Goal: Information Seeking & Learning: Find specific page/section

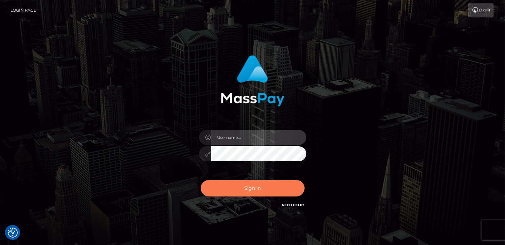
type input "catalinad"
click at [259, 190] on button "Sign in" at bounding box center [253, 188] width 104 height 16
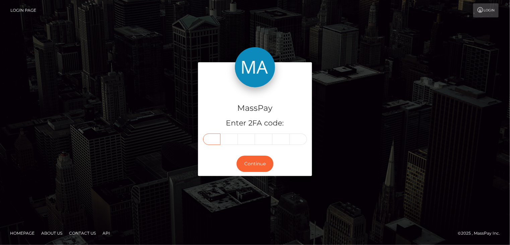
click at [212, 139] on input "text" at bounding box center [211, 139] width 17 height 11
click at [212, 141] on input "text" at bounding box center [211, 139] width 17 height 11
type input "9"
type input "2"
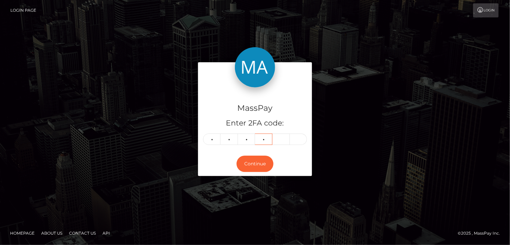
type input "8"
type input "2"
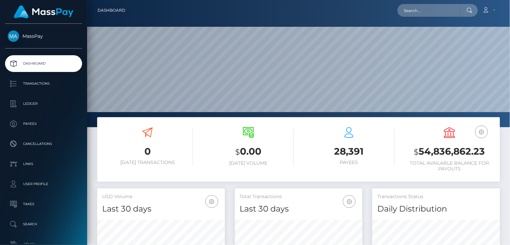
scroll to position [119, 127]
paste input "MSP9E1DE13EF56E971"
drag, startPoint x: 452, startPoint y: 9, endPoint x: 395, endPoint y: 11, distance: 56.6
click at [395, 11] on div "MSP9E1DE13EF56E971 Loading... Loading... Account Edit Profile Logout" at bounding box center [315, 10] width 369 height 14
paste input "e9b17c193d06d2a"
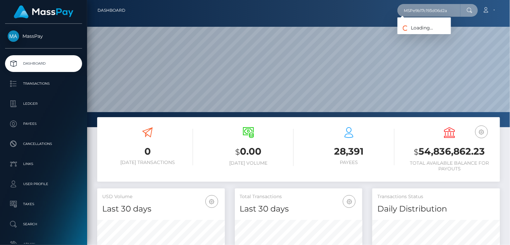
type input "MSPe9b17c193d06d2a"
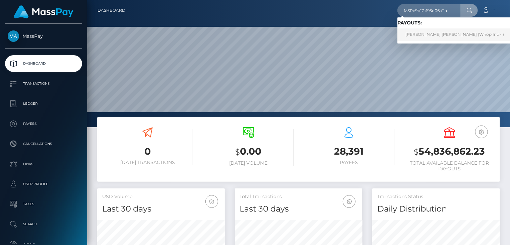
click at [419, 36] on link "JESUS DAVID RIPOLL PINEDA (Whop Inc - )" at bounding box center [454, 34] width 115 height 12
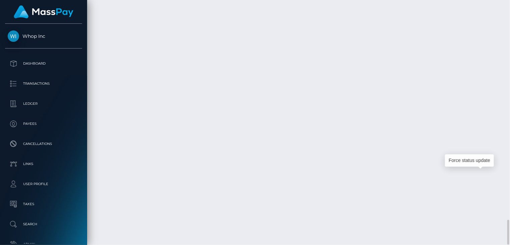
scroll to position [80, 127]
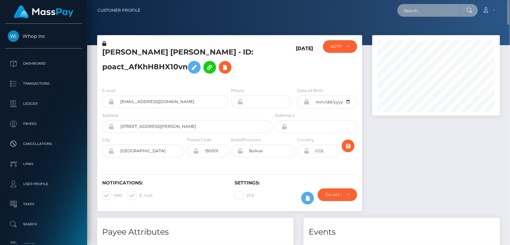
scroll to position [334853, 334805]
paste input "MSPA16C5681B242E69"
drag, startPoint x: 457, startPoint y: 8, endPoint x: 394, endPoint y: 8, distance: 63.0
click at [394, 8] on div "MSPA16C5681B242E69 Loading... Loading... Account Edit Profile Logout" at bounding box center [323, 10] width 354 height 14
paste input "327aeb21e89a643"
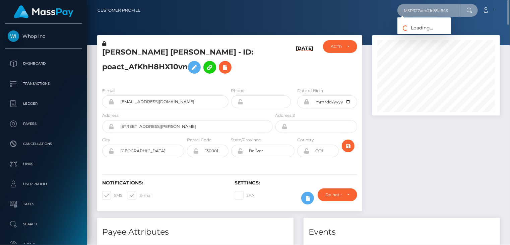
type input "MSP327aeb21e89a643"
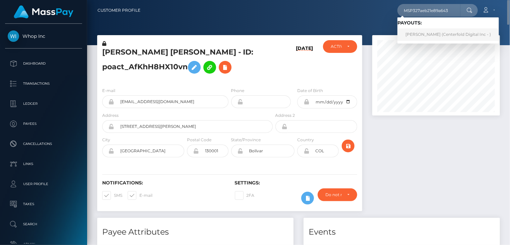
click at [419, 32] on link "Kimberly Gale (Centerfold Digital Inc - )" at bounding box center [447, 34] width 101 height 12
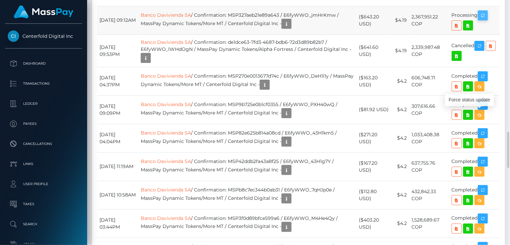
scroll to position [80, 127]
click at [487, 20] on icon "button" at bounding box center [483, 15] width 8 height 8
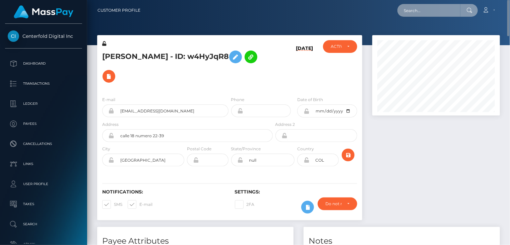
scroll to position [334853, 334805]
paste input "MSPc9cfa0a177bfe7c"
type input "MSPc9cfa0a177bfe7c"
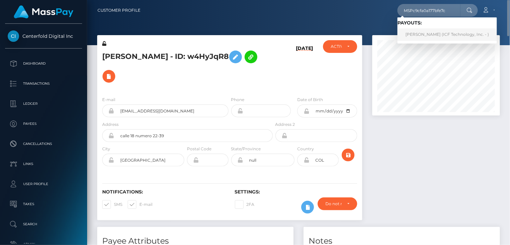
click at [426, 37] on link "Natalia Alvarez (ICF Technology, Inc. - )" at bounding box center [446, 34] width 99 height 12
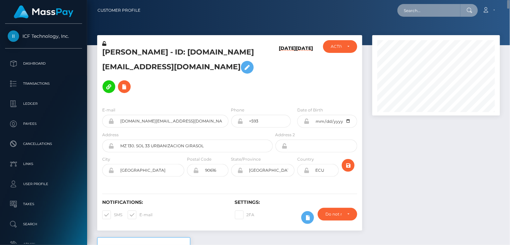
paste input "MSP5f7e81ab8c22fc8"
type input "MSP5f7e81ab8c22fc8"
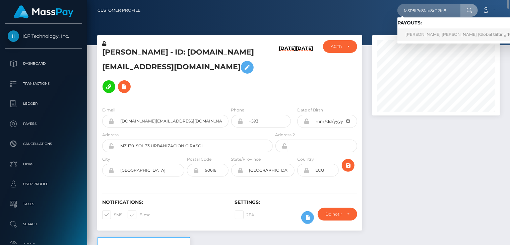
click at [438, 37] on link "JEAN PIER BELLO SILVA (Global Gifting Technologies Inc - Throne)" at bounding box center [482, 34] width 171 height 12
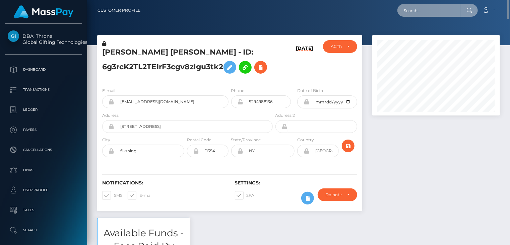
paste input "MSPE51FA8119DE088D"
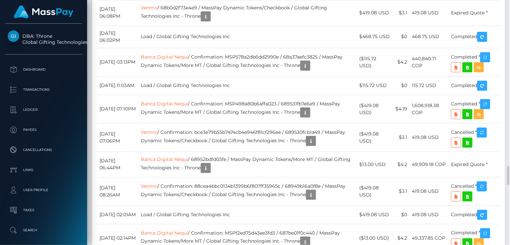
scroll to position [80, 127]
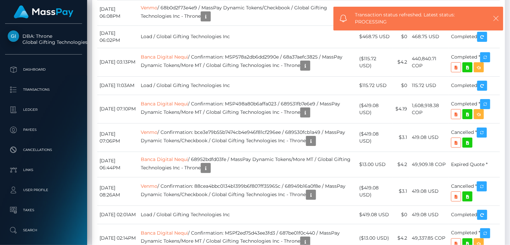
click at [497, 19] on icon "button" at bounding box center [495, 18] width 7 height 7
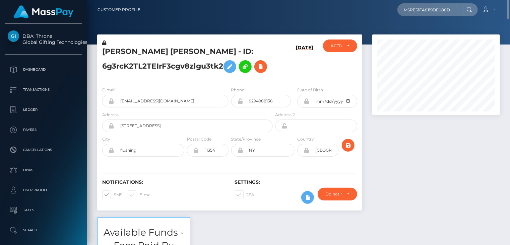
scroll to position [0, 0]
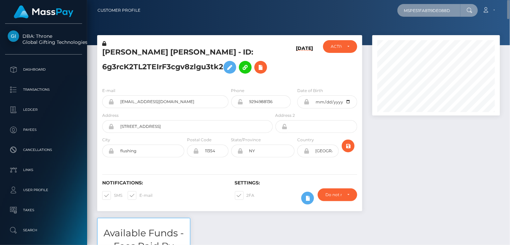
drag, startPoint x: 448, startPoint y: 6, endPoint x: 393, endPoint y: 10, distance: 55.7
click at [393, 9] on div "MSPE51FA8119DE088D Loading... Loading... Account Edit Profile Logout" at bounding box center [323, 10] width 354 height 14
paste input "D8F6F5430AB0498"
drag, startPoint x: 457, startPoint y: 13, endPoint x: 403, endPoint y: 13, distance: 53.6
click at [403, 13] on input "MSPD8F6F5430AB0498" at bounding box center [428, 10] width 63 height 13
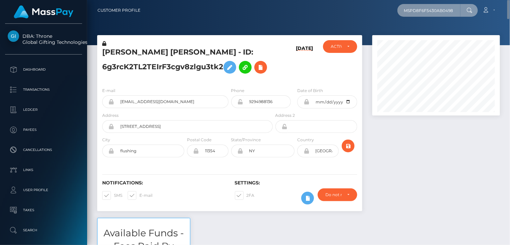
paste input "f9cd0adc6b66cef"
type input "MSPf9cd0adc6b66cef"
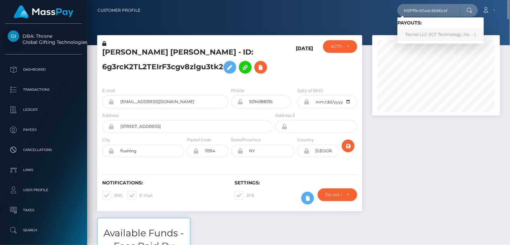
click at [420, 37] on link "Tecnet LLC (ICF Technology, Inc. - )" at bounding box center [440, 34] width 86 height 12
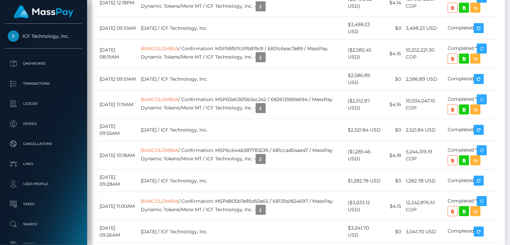
scroll to position [80, 127]
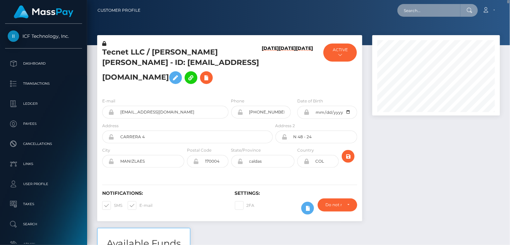
paste input "poact_hqWpTDUpfVb9"
type input "poact_hqWpTDUpfVb9"
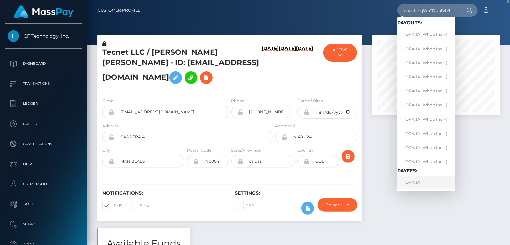
click at [421, 181] on link "ORA IA" at bounding box center [426, 182] width 58 height 12
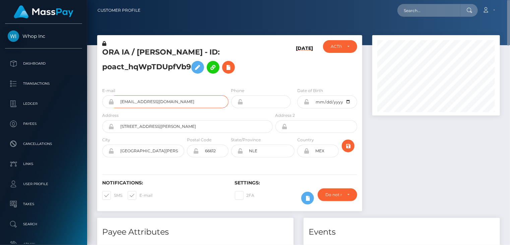
click at [148, 108] on input "[EMAIL_ADDRESS][DOMAIN_NAME]" at bounding box center [171, 101] width 114 height 13
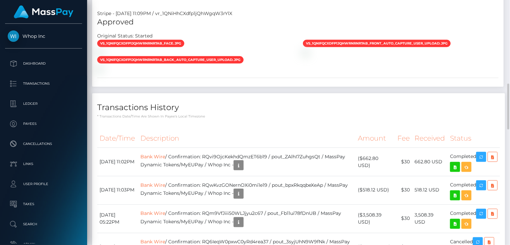
scroll to position [782, 0]
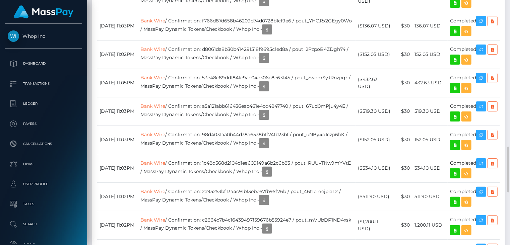
drag, startPoint x: 215, startPoint y: 111, endPoint x: 282, endPoint y: 110, distance: 67.0
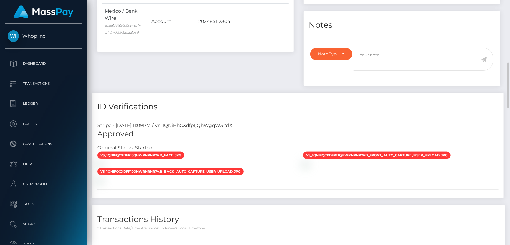
scroll to position [0, 0]
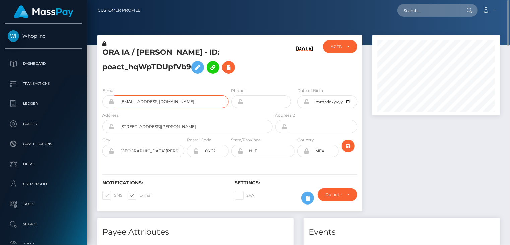
click at [156, 108] on input "[EMAIL_ADDRESS][DOMAIN_NAME]" at bounding box center [171, 101] width 114 height 13
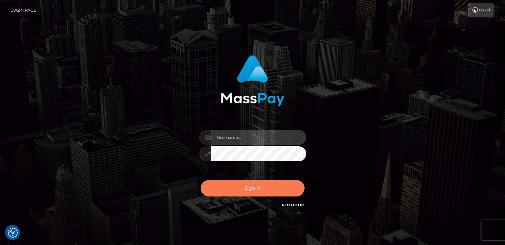
type input "catalinad"
click at [251, 193] on button "Sign in" at bounding box center [253, 188] width 104 height 16
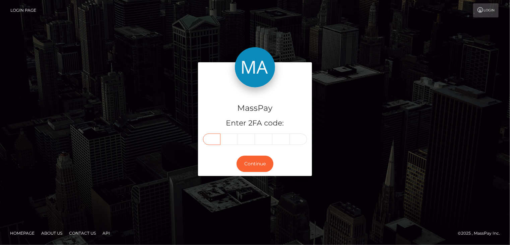
click at [211, 140] on input "text" at bounding box center [211, 139] width 17 height 11
type input "4"
type input "9"
type input "1"
type input "5"
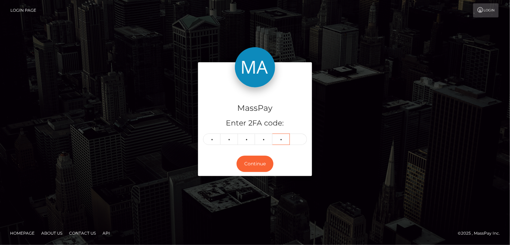
type input "7"
type input "5"
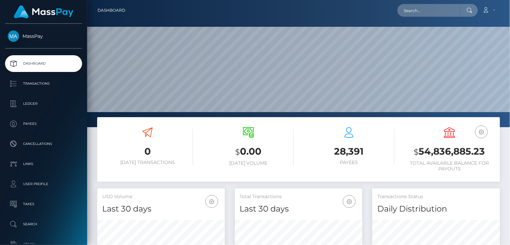
scroll to position [119, 127]
paste input "poact_vzAL5Yy6eCqP"
type input "poact_vzAL5Yy6eCqP"
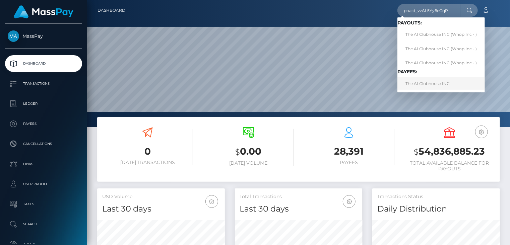
click at [437, 87] on link "The AI Clubhouse INC" at bounding box center [440, 83] width 87 height 12
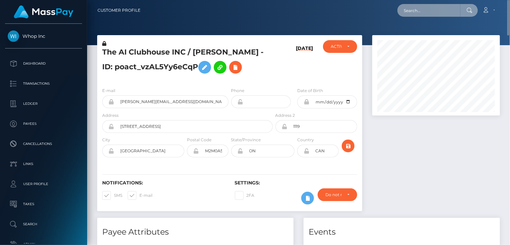
paste input "poact_4OCUFwJQUptu"
type input "poact_4OCUFwJQUptu"
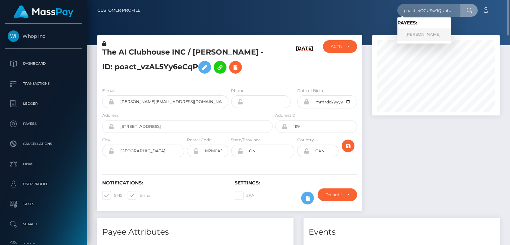
click at [421, 36] on link "Gita devi" at bounding box center [424, 34] width 54 height 12
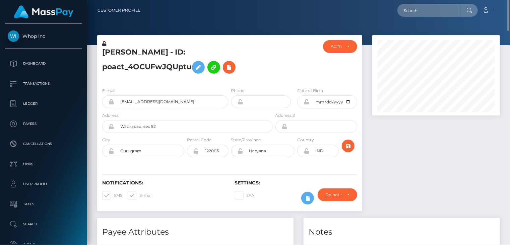
click at [168, 58] on h5 "[PERSON_NAME] - ID: poact_4OCUFwJQUptu" at bounding box center [185, 62] width 167 height 30
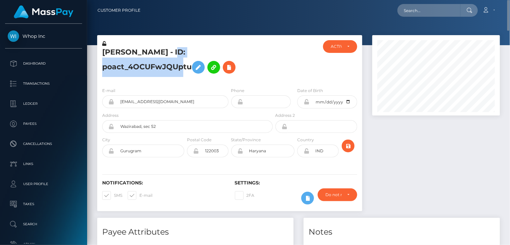
click at [168, 58] on h5 "[PERSON_NAME] - ID: poact_4OCUFwJQUptu" at bounding box center [185, 62] width 167 height 30
copy h5 "[PERSON_NAME] - ID: poact_4OCUFwJQUptu"
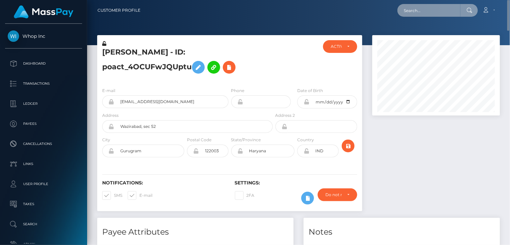
paste input "MSPFA15C87AFB0D71A"
type input "MSPFA15C87AFB0D71A"
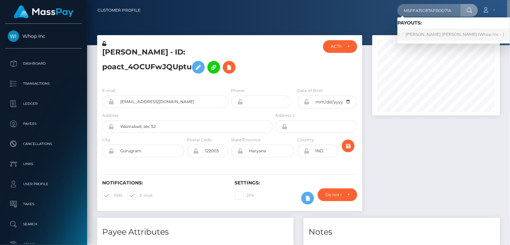
click at [437, 30] on link "[PERSON_NAME] [PERSON_NAME] (Whop Inc - )" at bounding box center [454, 34] width 115 height 12
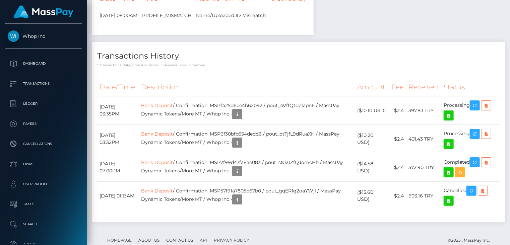
scroll to position [826, 0]
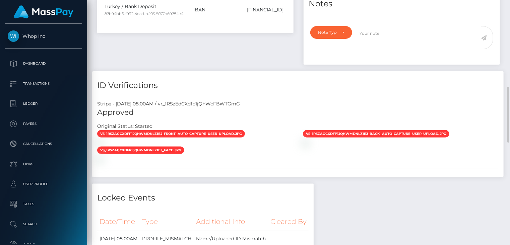
scroll to position [0, 0]
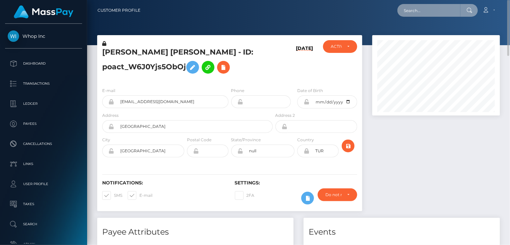
paste input "MSPC65F6F1C53D6159"
type input "MSPC65F6F1C53D6159"
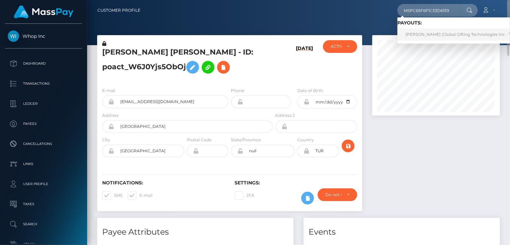
click at [418, 34] on link "[PERSON_NAME] (Global Gifting Technologies Inc - Throne)" at bounding box center [464, 34] width 135 height 12
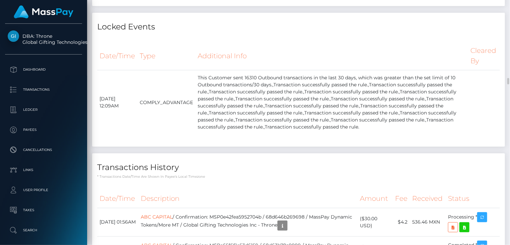
scroll to position [3128, 0]
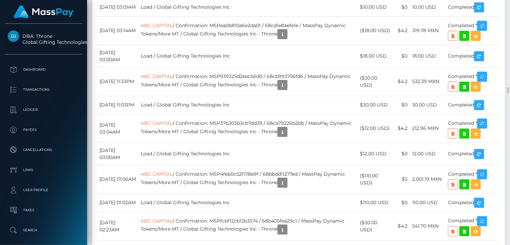
copy td "MSP0e42fea5952704b"
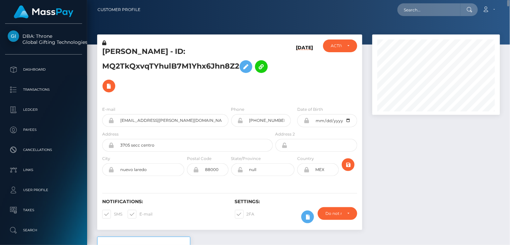
scroll to position [0, 0]
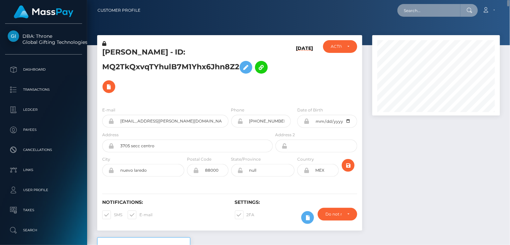
paste input "MSPEFAACF5476E7C05"
click at [455, 11] on input "MSPEFAACF5476E7C05" at bounding box center [428, 10] width 63 height 13
drag, startPoint x: 457, startPoint y: 6, endPoint x: 403, endPoint y: 14, distance: 54.2
click at [403, 14] on input "MSPEFAACF5476E7C05" at bounding box center [428, 10] width 63 height 13
paste input "de1dce63-7fd3-4687-bdb6-72d3d89b82b7"
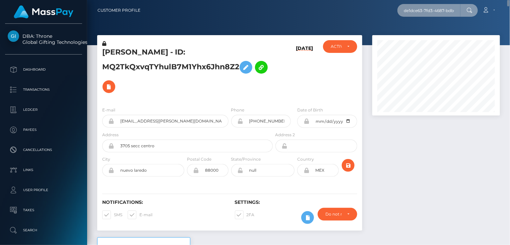
scroll to position [0, 34]
type input "de1dce63-7fd3-4687-bdb6-72d3d89b82b7"
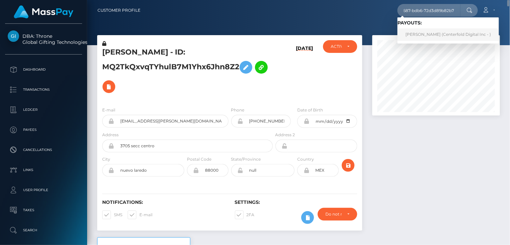
scroll to position [0, 0]
click at [419, 35] on link "Kimberly Gale (Centerfold Digital Inc - )" at bounding box center [447, 34] width 101 height 12
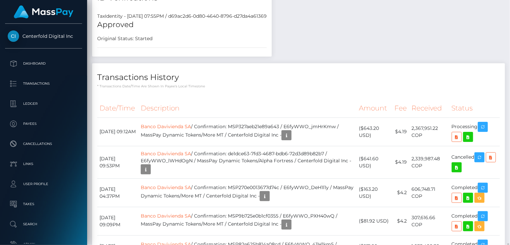
scroll to position [894, 0]
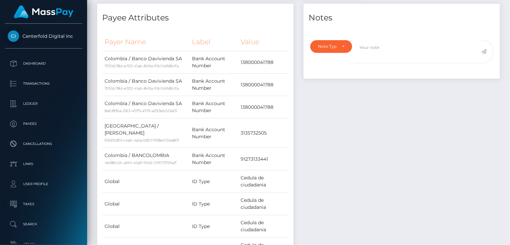
scroll to position [0, 0]
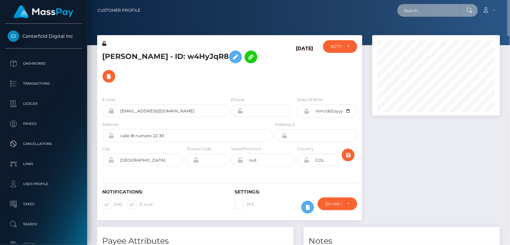
paste input "MSPb8c34c06a7b1b04"
type input "MSPb8c34c06a7b1b04"
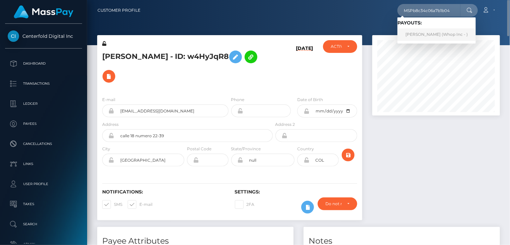
click at [426, 36] on link "[PERSON_NAME] (Whop Inc - )" at bounding box center [436, 34] width 78 height 12
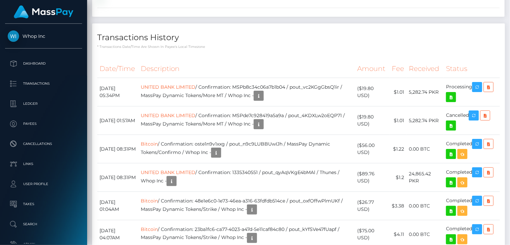
scroll to position [894, 0]
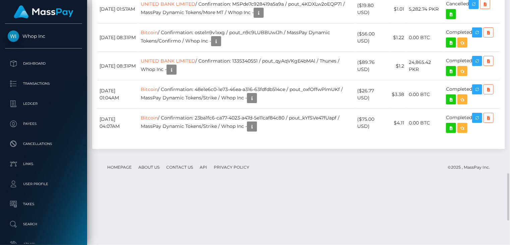
click at [274, 23] on td "UNITED BANK LIMITED / Confirmation: MSPde7c928419a5a9a / pout_4KDXLw2oEQP71 / M…" at bounding box center [246, 9] width 217 height 28
copy td "MSPde7c928419a5a9a"
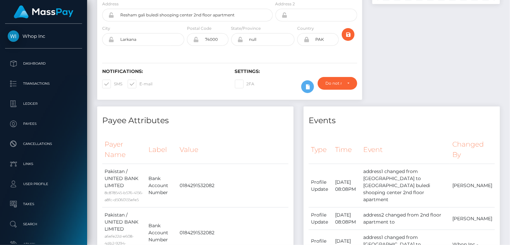
scroll to position [0, 0]
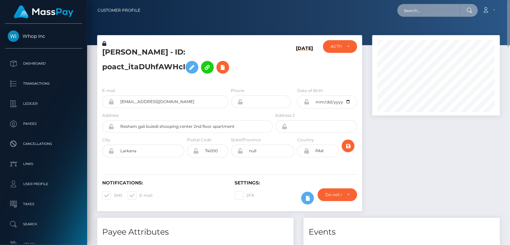
paste input "MSPd07544ead9f76e5"
type input "MSPd07544ead9f76e5"
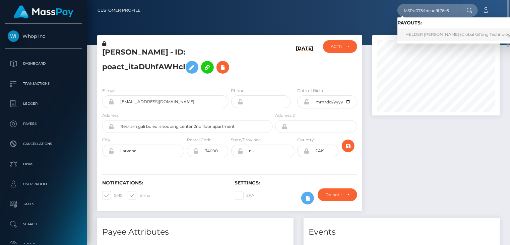
click at [432, 38] on link "HELDER [PERSON_NAME] (Global Gifting Technologies Inc - Throne)" at bounding box center [473, 34] width 153 height 12
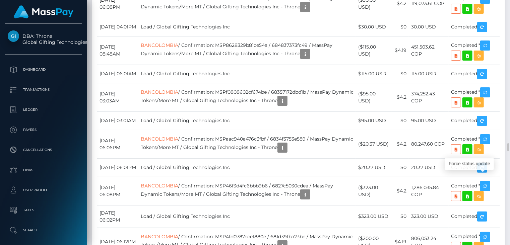
scroll to position [80, 127]
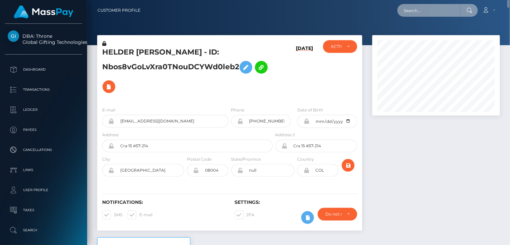
scroll to position [334853, 334805]
paste input "MSPb8c34c06a7b1b04"
type input "MSPb8c34c06a7b1b04"
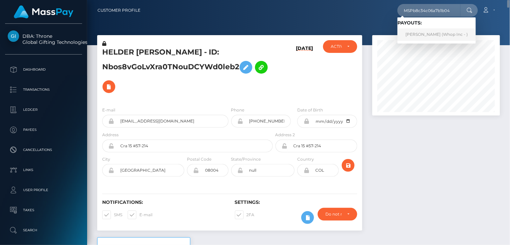
click at [431, 36] on link "Lubina Kanwal (Whop Inc - )" at bounding box center [436, 34] width 78 height 12
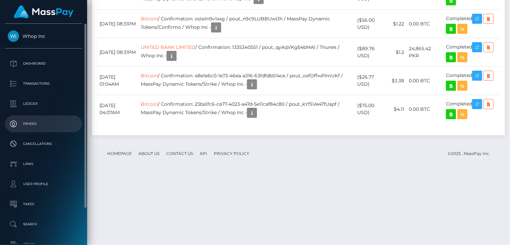
scroll to position [80, 127]
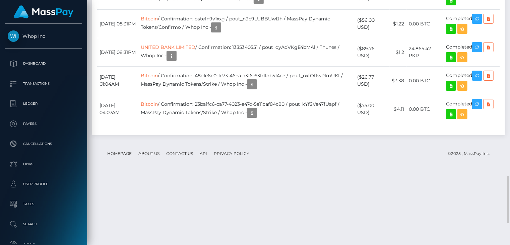
copy td "MSPb8c34c06a7b1b04"
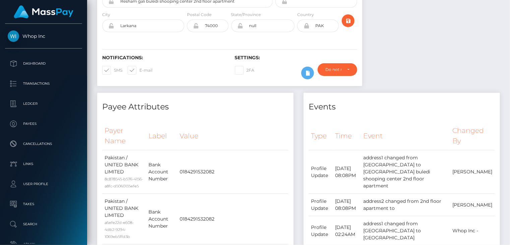
scroll to position [0, 0]
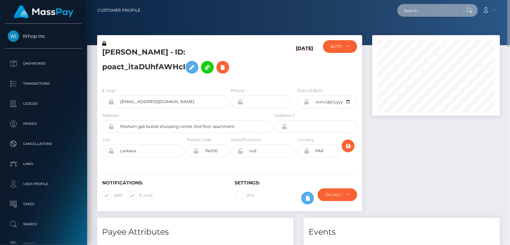
paste input "MSP8c6fad54b264867"
type input "MSP8c6fad54b264867"
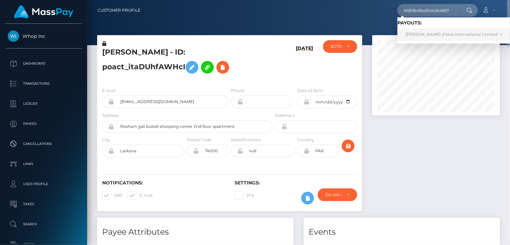
click at [428, 37] on link "Stephen Hogan (Fenix International Limited - )" at bounding box center [453, 34] width 113 height 12
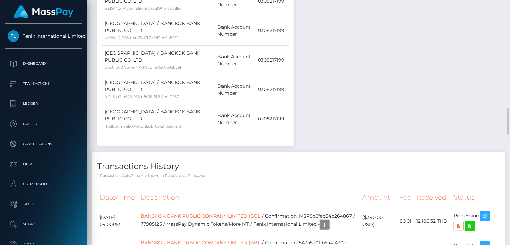
scroll to position [1117, 0]
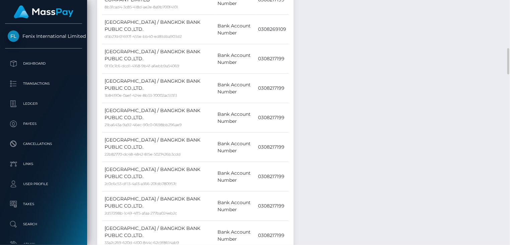
scroll to position [0, 0]
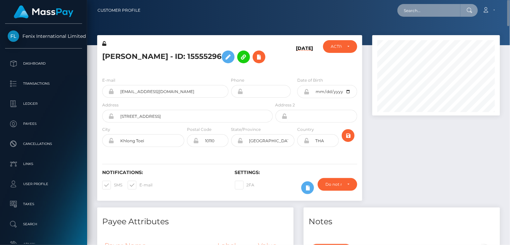
paste input "MSPa0bf82740544510"
drag, startPoint x: 448, startPoint y: 7, endPoint x: 386, endPoint y: 12, distance: 62.5
click at [386, 12] on div "MSPa0bf82740544510 Loading... Loading... Account Edit Profile Logout" at bounding box center [323, 10] width 354 height 14
click at [448, 11] on input "MSPa0bf82740544510" at bounding box center [428, 10] width 63 height 13
drag, startPoint x: 452, startPoint y: 11, endPoint x: 404, endPoint y: 11, distance: 48.2
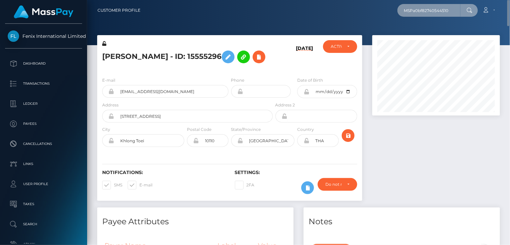
click at [404, 11] on input "MSPa0bf82740544510" at bounding box center [428, 10] width 63 height 13
paste input "2B0172085405FD4"
type input "MSP2B0172085405FD4"
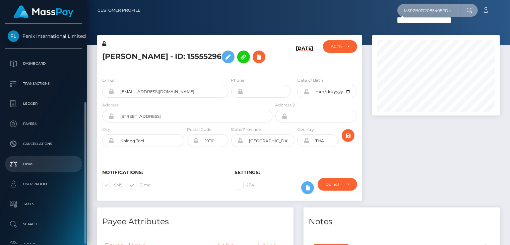
scroll to position [43, 0]
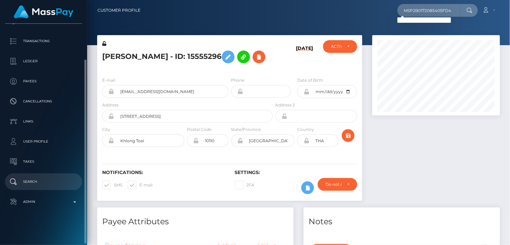
click at [55, 183] on p "Search" at bounding box center [44, 182] width 72 height 10
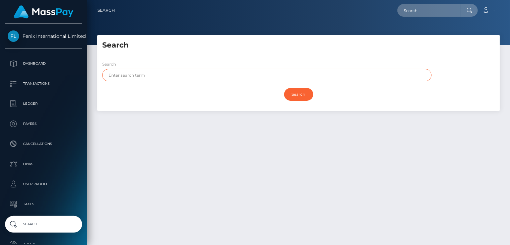
paste input "ALKURDI"
type input "ALKURDI"
click at [301, 98] on input "Search" at bounding box center [298, 94] width 29 height 13
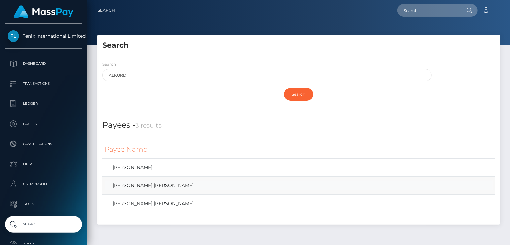
click at [174, 188] on link "REEMA MOHAMED ALI ALKURDI" at bounding box center [298, 186] width 388 height 10
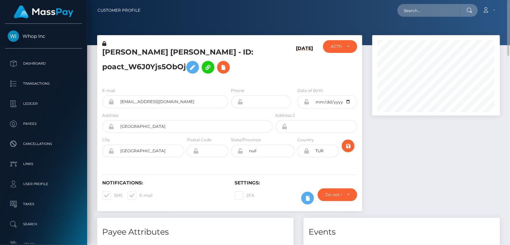
click at [154, 57] on h5 "[PERSON_NAME] [PERSON_NAME] - ID: poact_W6J0Yjs5ObOj" at bounding box center [185, 62] width 167 height 30
click at [154, 57] on h5 "REEMA MOHAMED ALI ALKURDI - ID: poact_W6J0Yjs5ObOj" at bounding box center [185, 62] width 167 height 30
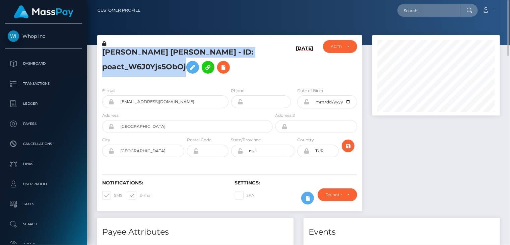
click at [154, 57] on h5 "REEMA MOHAMED ALI ALKURDI - ID: poact_W6J0Yjs5ObOj" at bounding box center [185, 62] width 167 height 30
copy h5 "REEMA MOHAMED ALI ALKURDI - ID: poact_W6J0Yjs5ObOj"
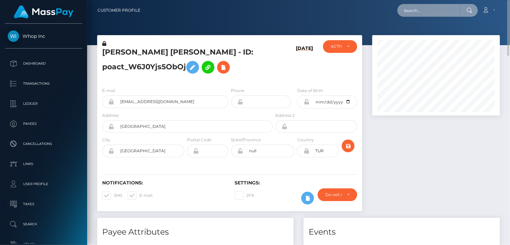
paste input "MSPf425d6ce4b62092"
type input "MSPf425d6ce4b62092"
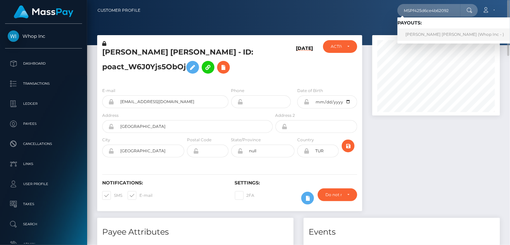
click at [423, 37] on link "REEMA MOHAMED ALI ALKURDI (Whop Inc - )" at bounding box center [454, 34] width 115 height 12
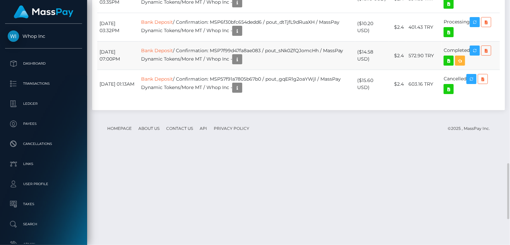
scroll to position [714, 0]
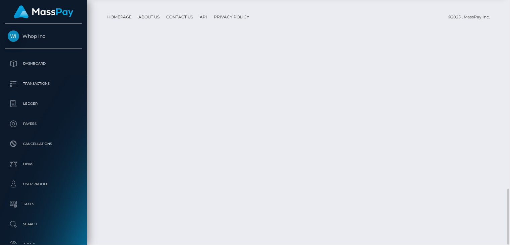
scroll to position [80, 127]
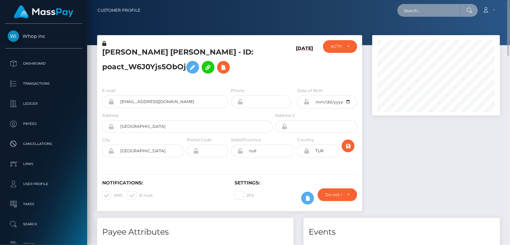
paste input "MSPcb35ac18f51d3e0"
type input "MSPcb35ac18f51d3e0"
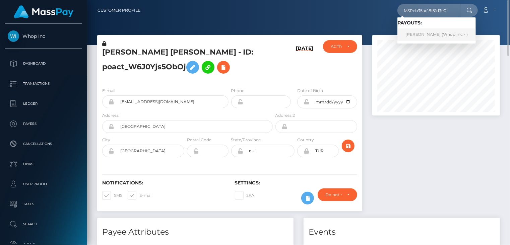
click at [414, 37] on link "ABDULLAH ZUBAIR (Whop Inc - )" at bounding box center [436, 34] width 78 height 12
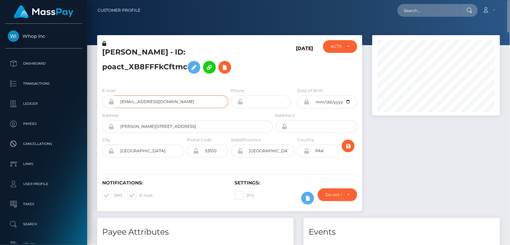
click at [150, 103] on input "abdullah10zubair10@gmail.com" at bounding box center [171, 101] width 114 height 13
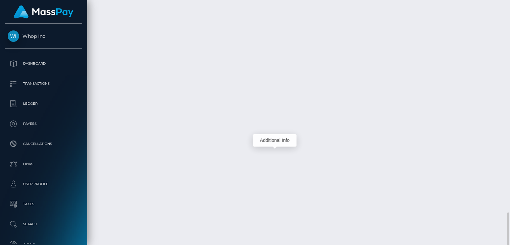
scroll to position [80, 127]
drag, startPoint x: 251, startPoint y: 145, endPoint x: 358, endPoint y: 144, distance: 107.5
copy td "MSPcb35ac18f51d3e0 / pout_Sl6KYhb0k2MWe"
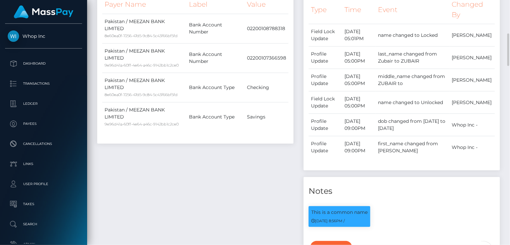
scroll to position [0, 0]
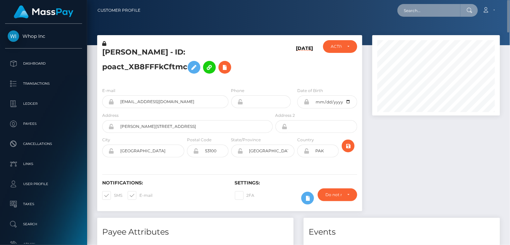
paste input "MSPcc6855ed4759437"
type input "MSPcc6855ed4759437"
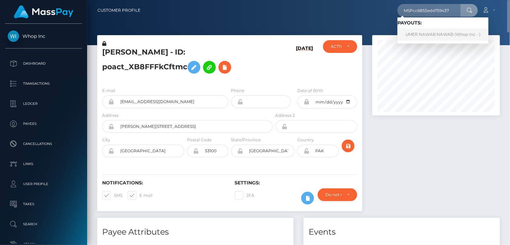
click at [427, 37] on link "UMER NAWAB NAWAB (Whop Inc - )" at bounding box center [442, 34] width 91 height 12
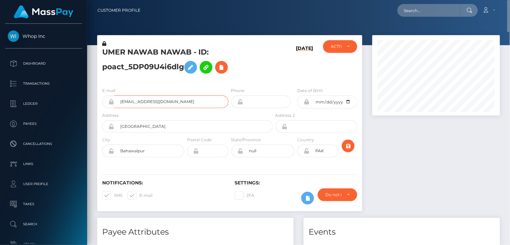
click at [135, 103] on input "[EMAIL_ADDRESS][DOMAIN_NAME]" at bounding box center [171, 101] width 114 height 13
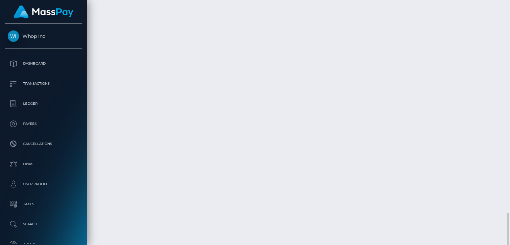
scroll to position [80, 127]
drag, startPoint x: 231, startPoint y: 173, endPoint x: 342, endPoint y: 175, distance: 110.2
copy td "MSPcc6855ed4759437 / pout_kp9OXSynw490Q"
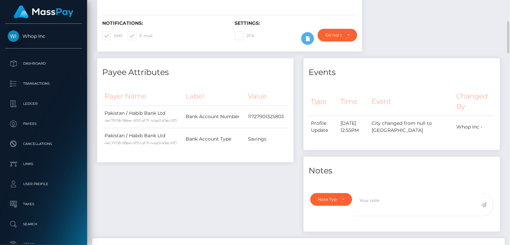
scroll to position [0, 0]
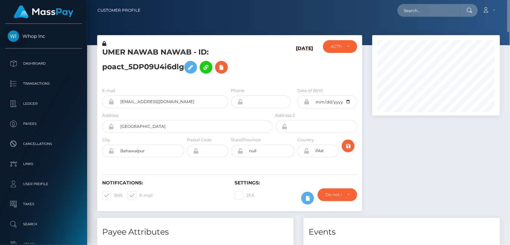
click at [158, 50] on h5 "UMER NAWAB NAWAB - ID: poact_5DP09U4i6dlg" at bounding box center [185, 62] width 167 height 30
copy h5 "UMER NAWAB NAWAB - ID: poact_5DP09U4i6dlg"
drag, startPoint x: 422, startPoint y: 17, endPoint x: 422, endPoint y: 9, distance: 8.4
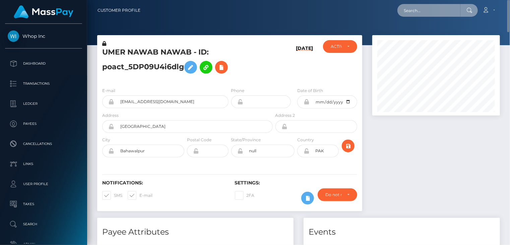
paste input "MSPd2a82369f9ad3e1"
type input "MSPd2a82369f9ad3e1"
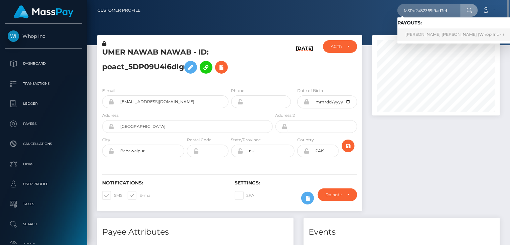
click at [446, 35] on link "[PERSON_NAME] [PERSON_NAME] (Whop Inc - )" at bounding box center [454, 34] width 115 height 12
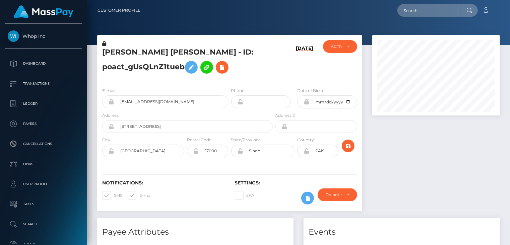
scroll to position [80, 127]
paste input "[EMAIL_ADDRESS][DOMAIN_NAME]"
type input "[EMAIL_ADDRESS][DOMAIN_NAME]"
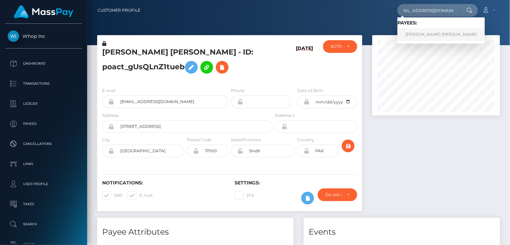
scroll to position [0, 0]
click at [405, 38] on link "[PERSON_NAME] [PERSON_NAME]" at bounding box center [440, 34] width 87 height 12
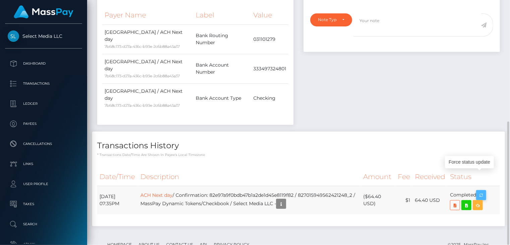
scroll to position [80, 127]
click at [485, 191] on icon "button" at bounding box center [481, 195] width 8 height 8
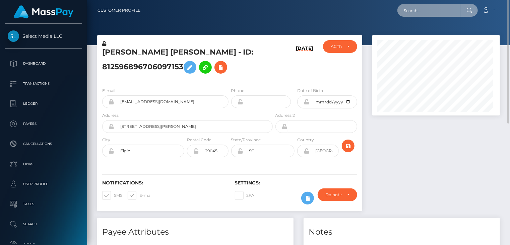
scroll to position [334853, 334805]
paste input "MSPd2a82369f9ad3e1"
type input "MSPd2a82369f9ad3e1"
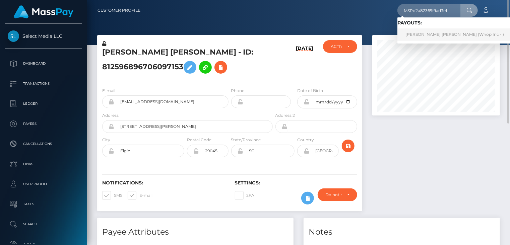
click at [425, 34] on link "ARBAZ KHURRAM Khurram (Whop Inc - )" at bounding box center [454, 34] width 115 height 12
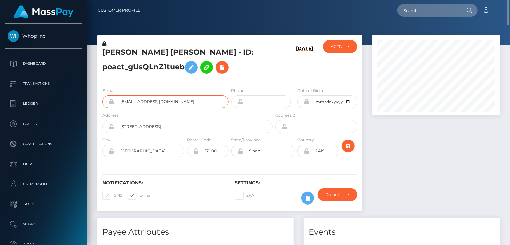
click at [149, 104] on input "xrg924+5f3a33a7f4@gmail.com" at bounding box center [171, 101] width 114 height 13
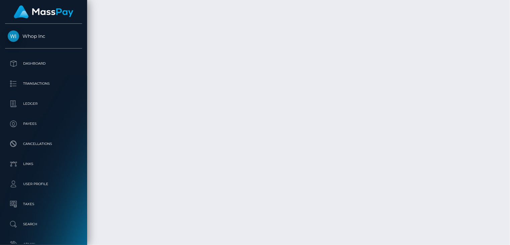
scroll to position [2136, 0]
drag, startPoint x: 252, startPoint y: 144, endPoint x: 206, endPoint y: 156, distance: 47.9
copy td "MSPd2a82369f9ad3e1 / pout_Zxc2c3OH9TU6U"
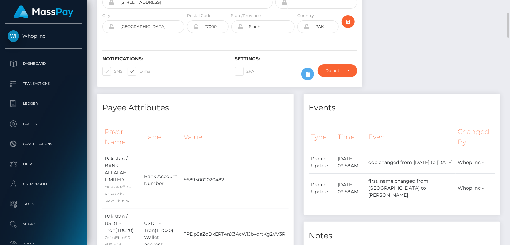
scroll to position [0, 0]
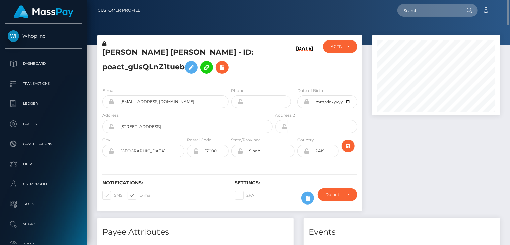
click at [155, 52] on h5 "ARBAZ KHURRAM Khurram - ID: poact_gUsQLnZ1tueb" at bounding box center [185, 62] width 167 height 30
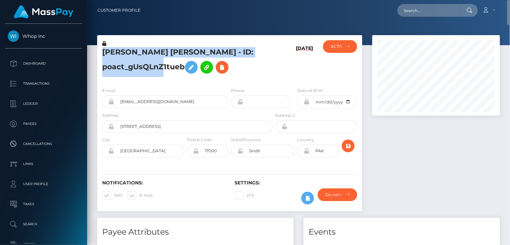
click at [155, 52] on h5 "ARBAZ KHURRAM Khurram - ID: poact_gUsQLnZ1tueb" at bounding box center [185, 62] width 167 height 30
copy h5 "ARBAZ KHURRAM Khurram - ID: poact_gUsQLnZ1tueb"
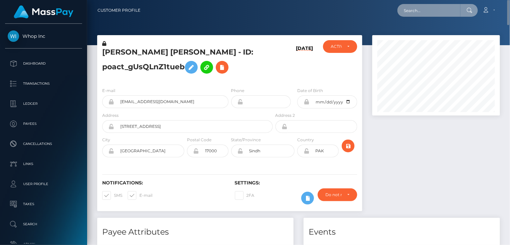
paste input "MSP5a28cb58b500018"
type input "MSP5a28cb58b500018"
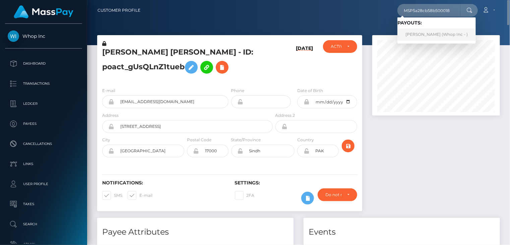
click at [423, 38] on link "TAHIRA YASMEEN (Whop Inc - )" at bounding box center [436, 34] width 78 height 12
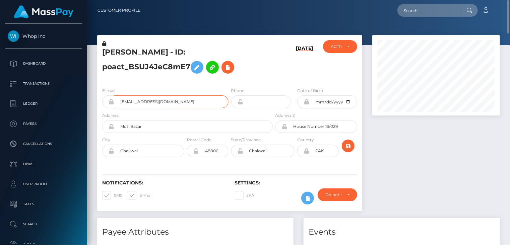
click at [149, 100] on input "[EMAIL_ADDRESS][DOMAIN_NAME]" at bounding box center [171, 101] width 114 height 13
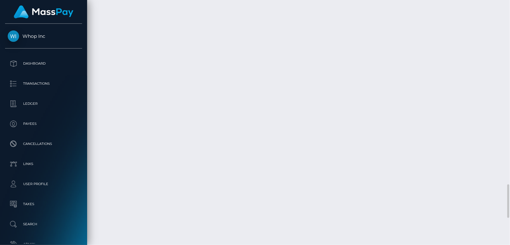
scroll to position [1536, 0]
drag, startPoint x: 263, startPoint y: 173, endPoint x: 210, endPoint y: 183, distance: 53.2
copy td "MSP5a28cb58b500018 / pout_zfqaMgxOW06Jk"
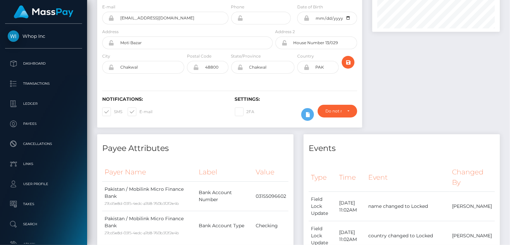
scroll to position [0, 0]
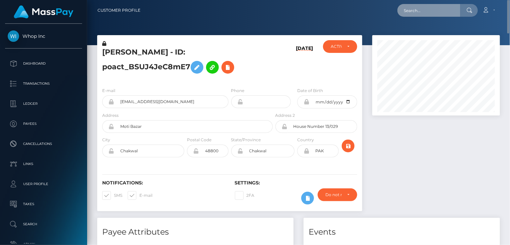
drag, startPoint x: 421, startPoint y: 3, endPoint x: 443, endPoint y: 12, distance: 23.9
click at [443, 12] on input "text" at bounding box center [428, 10] width 63 height 13
paste input "MSPb4f90fa9a3ad1a7"
type input "MSPb4f90fa9a3ad1a7"
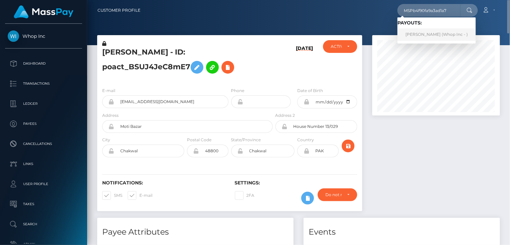
click at [413, 38] on link "[PERSON_NAME] (Whop Inc - )" at bounding box center [436, 34] width 78 height 12
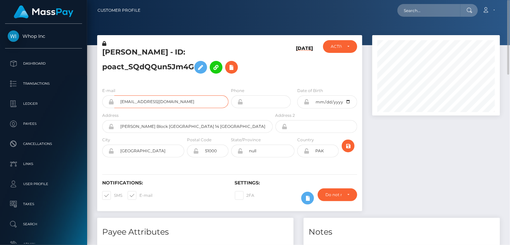
click at [141, 101] on input "aritivofficiall@gmail.com" at bounding box center [171, 101] width 114 height 13
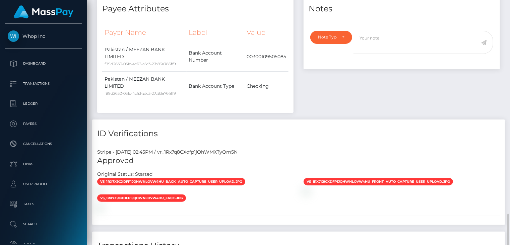
scroll to position [556, 0]
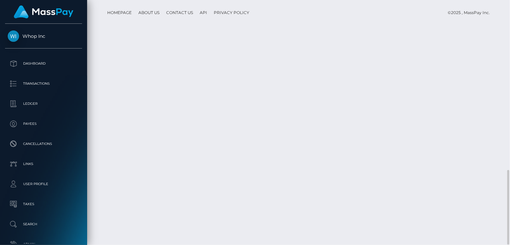
drag, startPoint x: 253, startPoint y: 173, endPoint x: 358, endPoint y: 174, distance: 104.5
copy td "MSPb4f90fa9a3ad1a7 / pout_QrM6rxTUxeFQI"
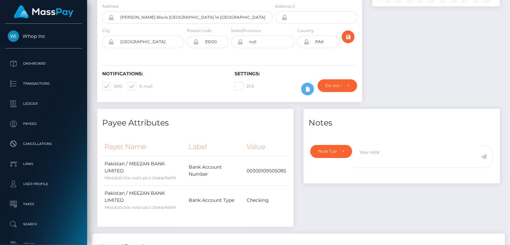
scroll to position [0, 0]
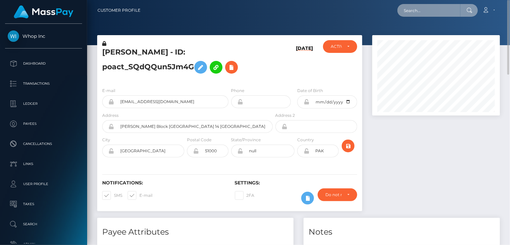
paste input "933df9cf-9195-4116-9098-491fbf083a61"
type input "933df9cf-9195-4116-9098-491fbf083a61"
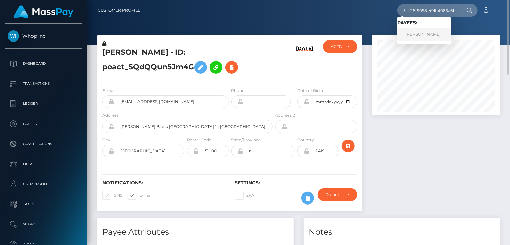
scroll to position [0, 0]
click at [417, 34] on link "Alisa Varlo" at bounding box center [424, 34] width 54 height 12
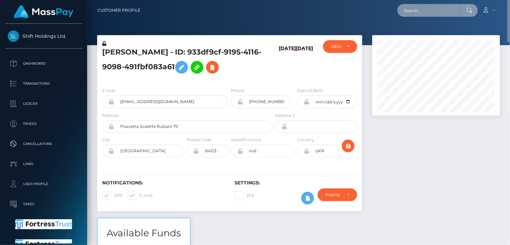
paste input "MSPb0c387a2ec3dd61"
type input "MSPb0c387a2ec3dd61"
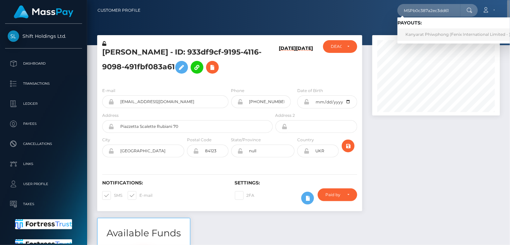
click at [422, 33] on link "Kanyarat Phiwphong (Fenix International Limited - )" at bounding box center [457, 34] width 121 height 12
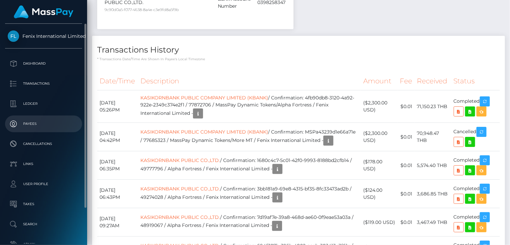
scroll to position [80, 127]
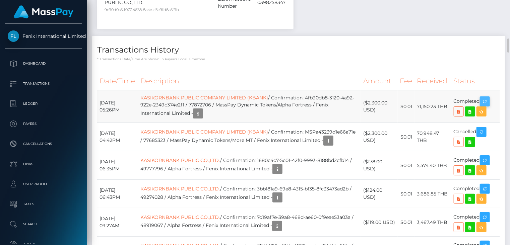
click at [486, 79] on div "Force status update" at bounding box center [469, 87] width 49 height 17
drag, startPoint x: 485, startPoint y: 83, endPoint x: 487, endPoint y: 79, distance: 4.8
click at [488, 79] on body "Fenix International Limited Dashboard Transactions Ledger Payees" at bounding box center [255, 122] width 510 height 245
drag, startPoint x: 487, startPoint y: 79, endPoint x: 476, endPoint y: 78, distance: 11.5
click at [487, 79] on div "Force status update" at bounding box center [469, 87] width 49 height 17
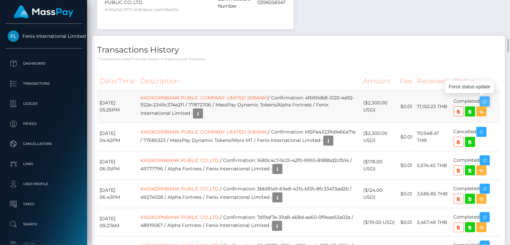
click at [486, 97] on icon "button" at bounding box center [485, 101] width 8 height 8
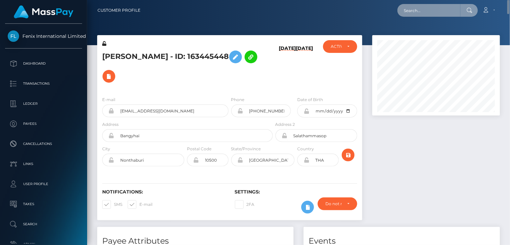
scroll to position [334853, 334805]
paste input "poact_eizkeHoZxpli"
type input "poact_eizkeHoZxpli"
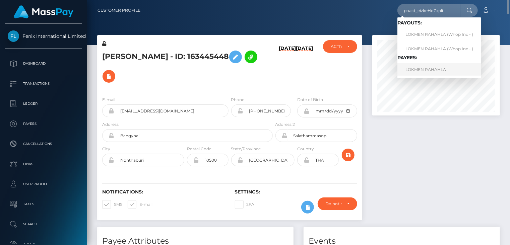
click at [438, 69] on link "LOKMEN RAHAHLA" at bounding box center [439, 69] width 84 height 12
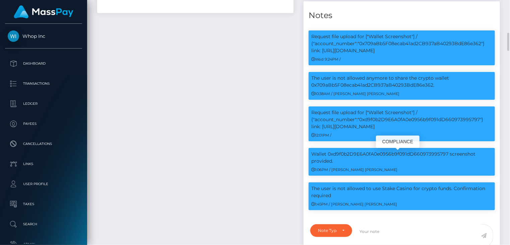
scroll to position [80, 127]
drag, startPoint x: 311, startPoint y: 190, endPoint x: 336, endPoint y: 196, distance: 26.3
click at [336, 196] on p "The user is not allowed to use Stake Casino for crypto funds. Confirmation requ…" at bounding box center [401, 192] width 181 height 14
copy p "The user is not allowed to use Stake Casino for crypto funds. Confirmation requ…"
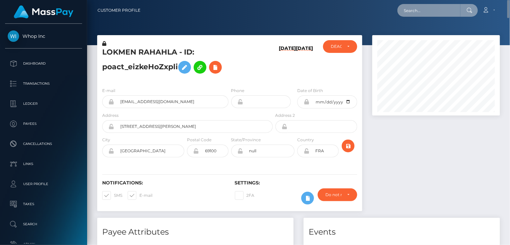
paste input "poact_FTL0gU577QSY"
type input "poact_FTL0gU577QSY"
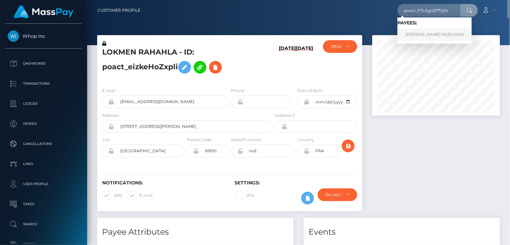
click at [432, 32] on link "PONNARASU AL MURUGAN MURUGAN" at bounding box center [434, 34] width 74 height 12
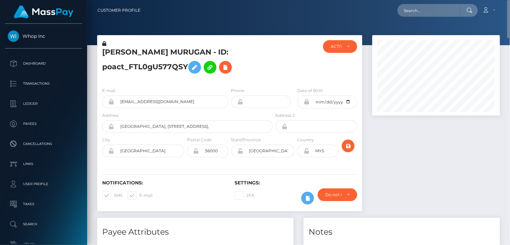
click at [159, 48] on h5 "[PERSON_NAME] MURUGAN - ID: poact_FTL0gU577QSY" at bounding box center [185, 62] width 167 height 30
click at [159, 49] on h5 "PONNARASU AL MURUGAN MURUGAN - ID: poact_FTL0gU577QSY" at bounding box center [185, 62] width 167 height 30
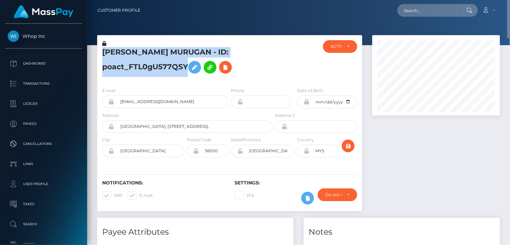
click at [159, 49] on h5 "PONNARASU AL MURUGAN MURUGAN - ID: poact_FTL0gU577QSY" at bounding box center [185, 62] width 167 height 30
copy h5 "PONNARASU AL MURUGAN MURUGAN - ID: poact_FTL0gU577QSY"
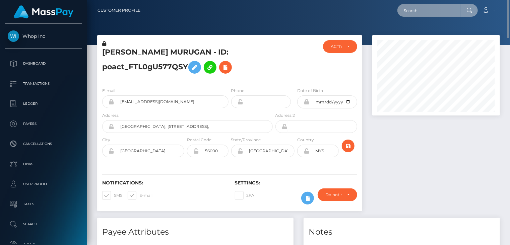
paste input "poact_Ahei7cAvSl1w"
type input "poact_Ahei7cAvSl1w"
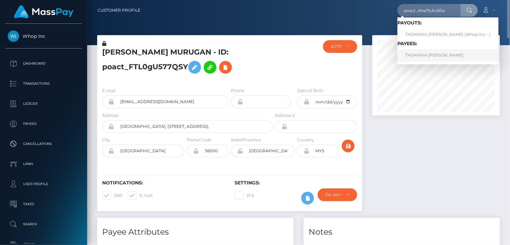
click at [428, 57] on link "TASHANIA MARIA FRANCIS" at bounding box center [447, 55] width 101 height 12
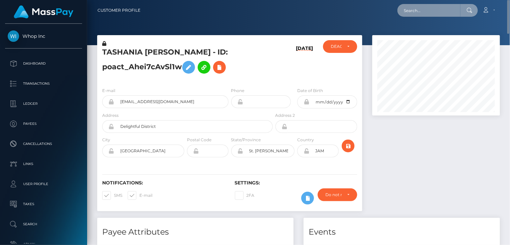
paste input "poact_UfVBAu5TCjMT"
type input "poact_UfVBAu5TCjMT"
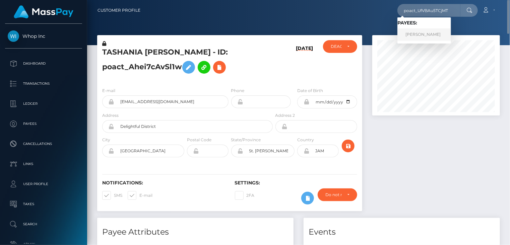
click at [422, 38] on link "[PERSON_NAME]" at bounding box center [424, 34] width 54 height 12
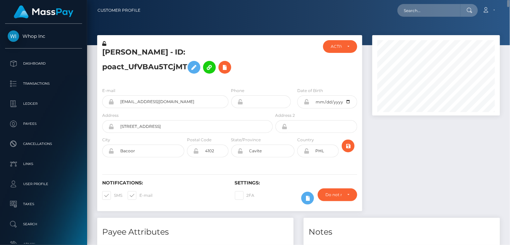
click at [170, 55] on h5 "Roland Agapito - ID: poact_UfVBAu5TCjMT" at bounding box center [185, 62] width 167 height 30
copy h5 "Roland Agapito - ID: poact_UfVBAu5TCjMT"
paste input "poact_iBa0CjDN8R1T"
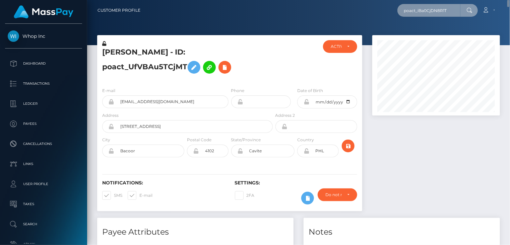
type input "poact_iBa0CjDN8R1T"
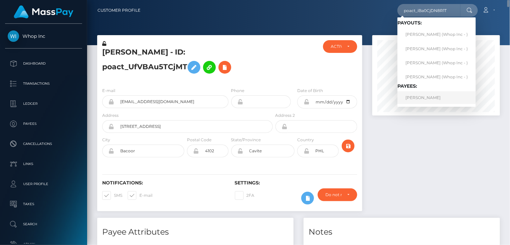
click at [421, 99] on link "JUNHOE KIM" at bounding box center [436, 97] width 78 height 12
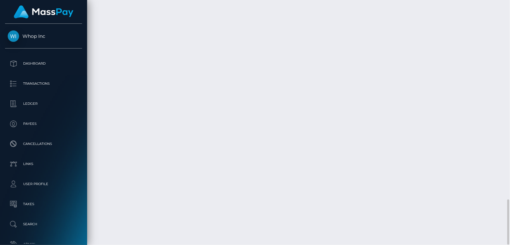
scroll to position [80, 127]
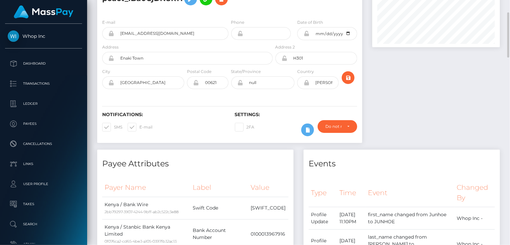
scroll to position [0, 0]
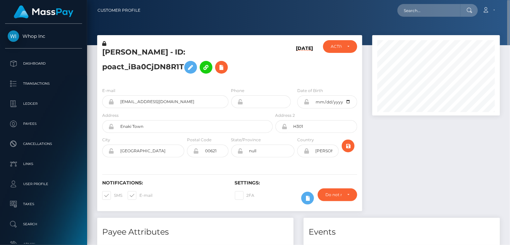
click at [144, 109] on div "E-mail kjunhwk@gmail.com" at bounding box center [163, 99] width 133 height 25
click at [144, 108] on input "kjunhwk@gmail.com" at bounding box center [171, 101] width 114 height 13
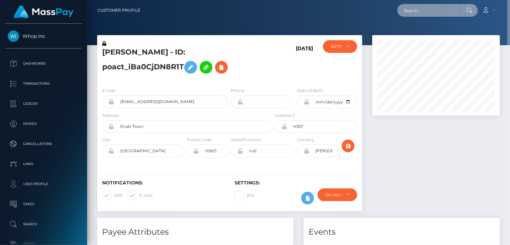
paste input "poact_bzLqVZ66gbxb"
type input "poact_bzLqVZ66gbxb"
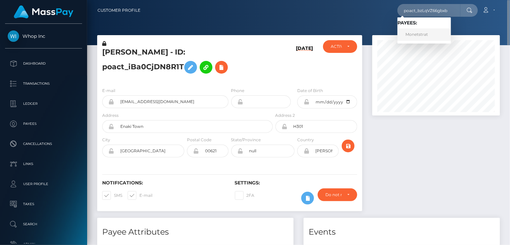
click at [412, 34] on link "Monetstrat" at bounding box center [424, 34] width 54 height 12
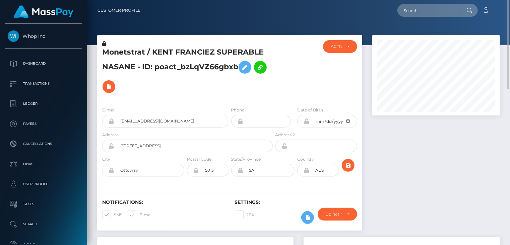
click at [194, 51] on h5 "Monetstrat / KENT FRANCIEZ SUPERABLE NASANE - ID: poact_bzLqVZ66gbxb" at bounding box center [185, 71] width 167 height 49
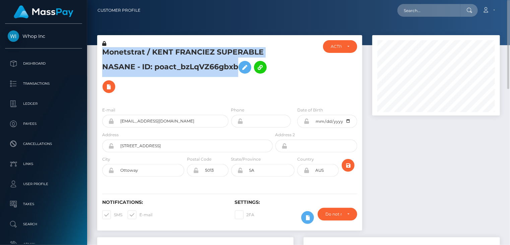
click at [194, 51] on h5 "Monetstrat / KENT FRANCIEZ SUPERABLE NASANE - ID: poact_bzLqVZ66gbxb" at bounding box center [185, 71] width 167 height 49
copy h5 "Monetstrat / KENT FRANCIEZ SUPERABLE NASANE - ID: poact_bzLqVZ66gbxb"
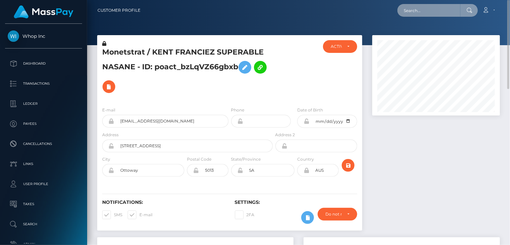
paste input "poact_UuBlMJbd1XAa"
type input "poact_UuBlMJbd1XAa"
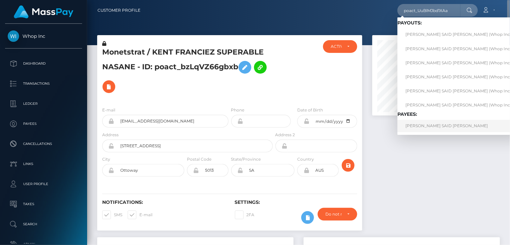
click at [439, 129] on link "[PERSON_NAME] SAID [PERSON_NAME]" at bounding box center [460, 126] width 126 height 12
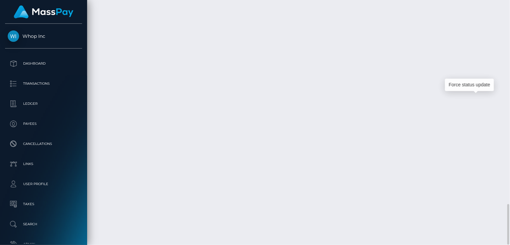
scroll to position [80, 127]
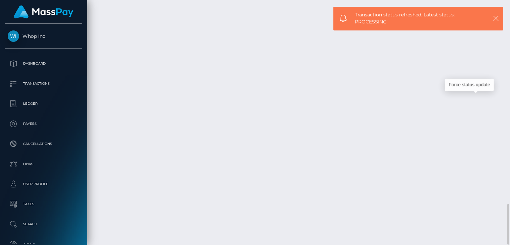
copy td "1348204887"
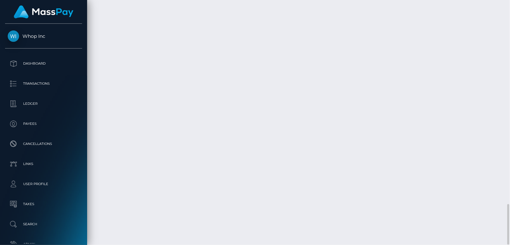
copy td "1348204887"
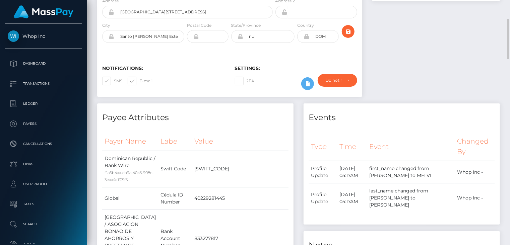
scroll to position [0, 0]
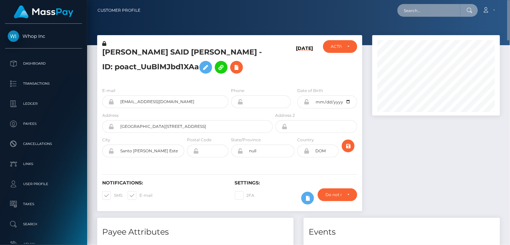
paste input "poact_JIymdXR7VzVu"
type input "poact_JIymdXR7VzVu"
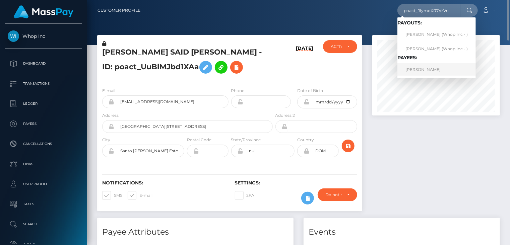
click at [422, 66] on link "JONTY DAVID BROWN" at bounding box center [436, 69] width 78 height 12
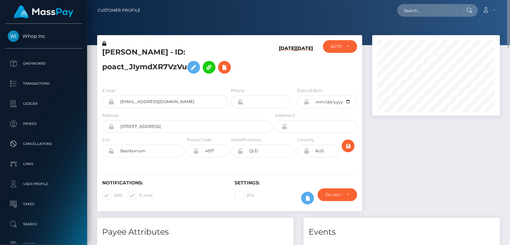
click at [165, 53] on h5 "JONTY DAVID BROWN - ID: poact_JIymdXR7VzVu" at bounding box center [185, 62] width 167 height 30
copy h5 "JONTY DAVID BROWN - ID: poact_JIymdXR7VzVu"
paste input "poact_GaKPKY9ejqOB"
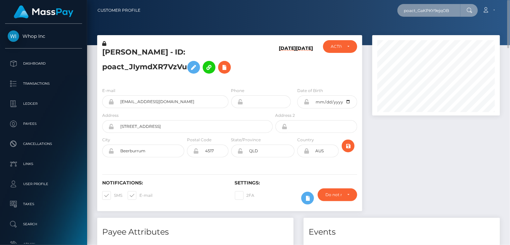
type input "poact_GaKPKY9ejqOB"
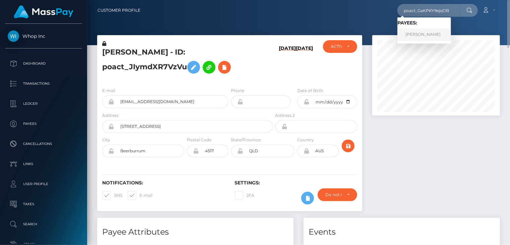
click at [426, 38] on link "Abdelrahman Amr" at bounding box center [424, 34] width 54 height 12
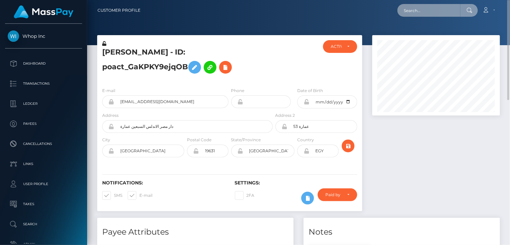
paste input "poact_RtyRSlmWBI1F"
type input "poact_RtyRSlmWBI1F"
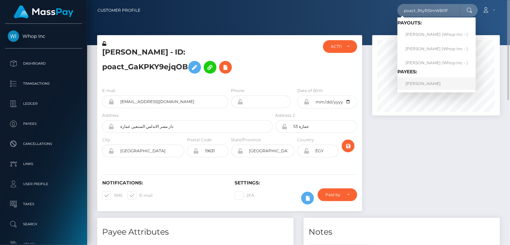
click at [415, 86] on link "[PERSON_NAME]" at bounding box center [436, 83] width 78 height 12
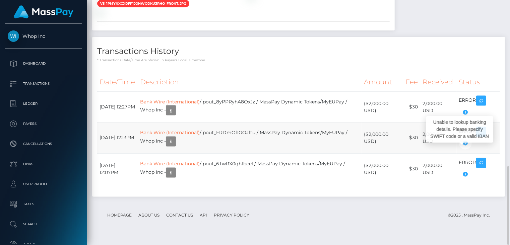
scroll to position [80, 127]
click at [467, 148] on icon "button" at bounding box center [465, 143] width 8 height 8
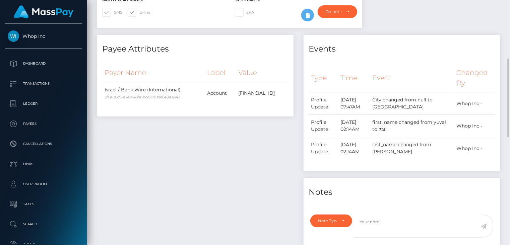
scroll to position [0, 0]
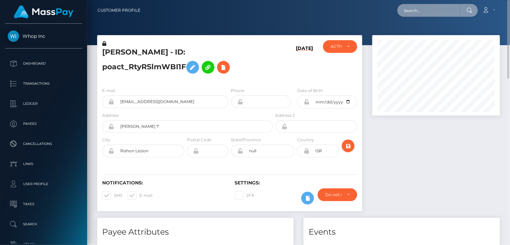
paste input "poact_wTely1GkA5y0"
type input "poact_wTely1GkA5y0"
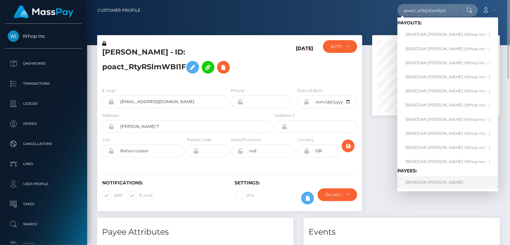
click at [426, 181] on link "BRAEDAN ELIJAH JAMES" at bounding box center [447, 182] width 101 height 12
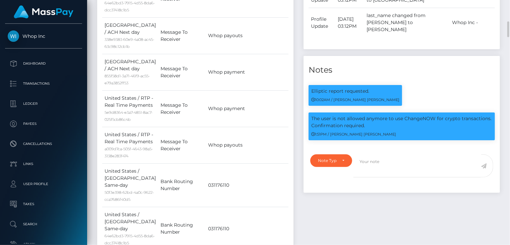
scroll to position [80, 127]
click at [347, 115] on p "The user is not allowed anymore to use ChangeNOW for crypto transactions. Confi…" at bounding box center [401, 122] width 181 height 14
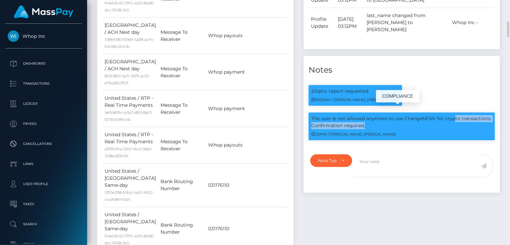
copy div "The user is not allowed anymore to use ChangeNOW for crypto transactions. Confi…"
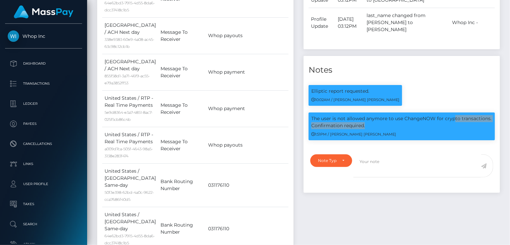
scroll to position [0, 0]
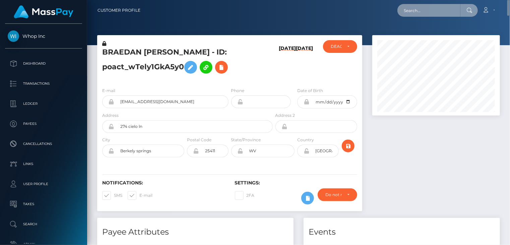
paste input "MSP0eb5b307ed53afe"
type input "MSP0eb5b307ed53afe"
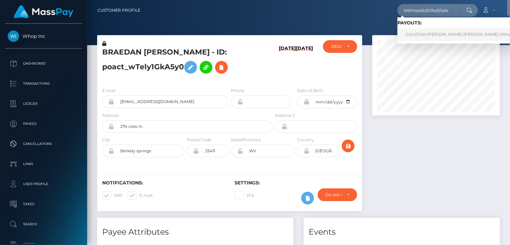
click at [434, 37] on link "GULISTAN SULEMAN KHAIL Suleman khail (Whop Inc - )" at bounding box center [465, 34] width 136 height 12
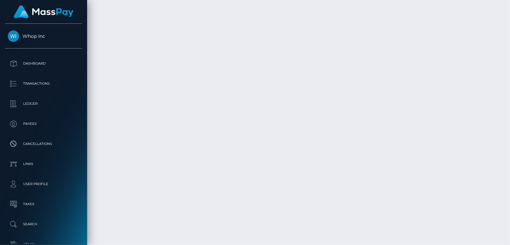
scroll to position [2544, 0]
drag, startPoint x: 274, startPoint y: 175, endPoint x: 213, endPoint y: 182, distance: 60.6
copy td "MSP0eb5b307ed53afe / pout_HYkjVSMyNvmPW"
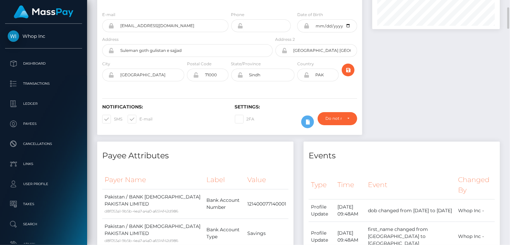
scroll to position [0, 0]
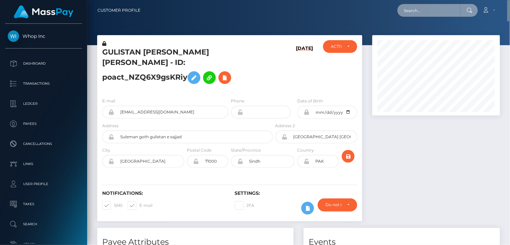
paste input "MSP0f3903f91e13461"
type input "MSP0f3903f91e13461"
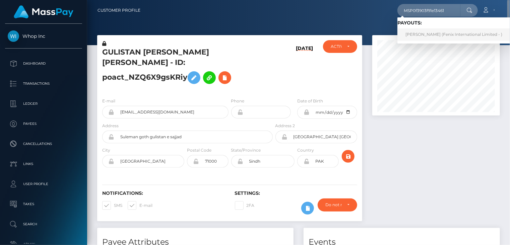
click at [422, 40] on link "[PERSON_NAME] (Fenix International Limited - )" at bounding box center [453, 34] width 113 height 12
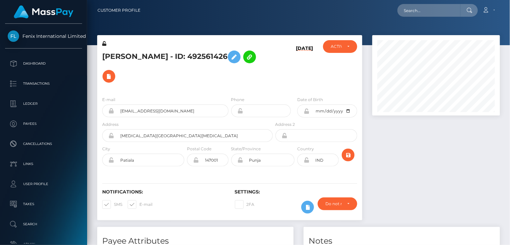
scroll to position [80, 127]
click at [142, 58] on h5 "POOJA RANI - ID: 492561426" at bounding box center [185, 66] width 167 height 39
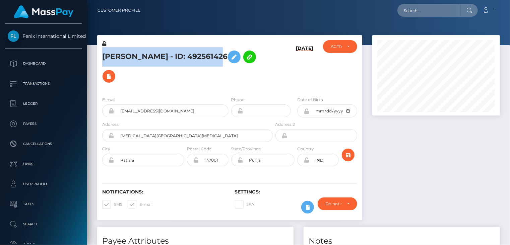
click at [142, 58] on h5 "POOJA RANI - ID: 492561426" at bounding box center [185, 66] width 167 height 39
copy h5 "POOJA RANI - ID: 492561426"
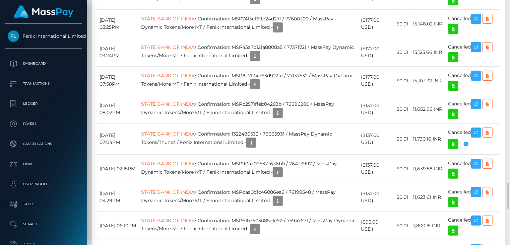
scroll to position [1489, 0]
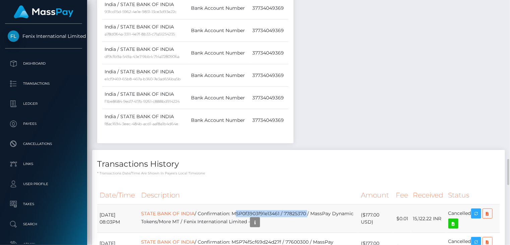
drag, startPoint x: 248, startPoint y: 189, endPoint x: 319, endPoint y: 188, distance: 71.0
click at [319, 205] on td "STATE BANK OF INDIA / Confirmation: MSP0f3903f91e13461 / 77825370 / MassPay Dyn…" at bounding box center [249, 219] width 220 height 28
copy td "MSP0f3903f91e13461 / 77825370"
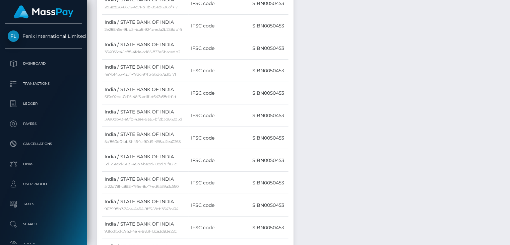
scroll to position [0, 0]
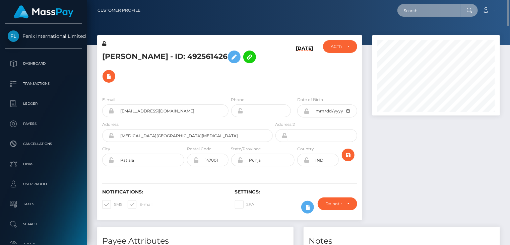
paste input "MSP550490dcb02c915"
type input "MSP550490dcb02c915"
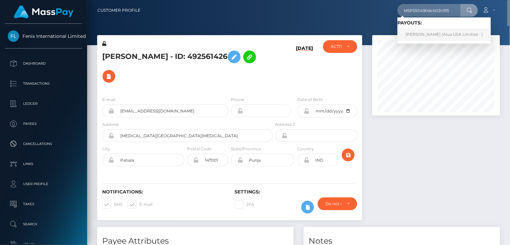
click at [424, 37] on link "Angelika Gatus (Alua USA Limited - )" at bounding box center [443, 34] width 93 height 12
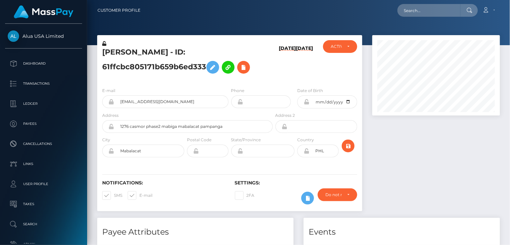
scroll to position [80, 127]
click at [139, 58] on h5 "Angelika Gatus - ID: 61ffcbc805171b659b6ed333" at bounding box center [185, 62] width 167 height 30
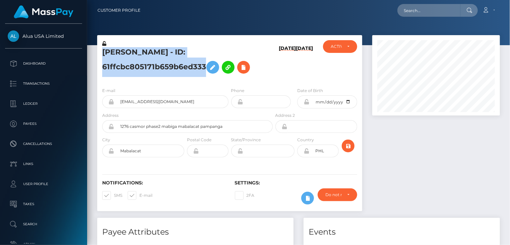
copy h5 "Angelika Gatus - ID: 61ffcbc805171b659b6ed333"
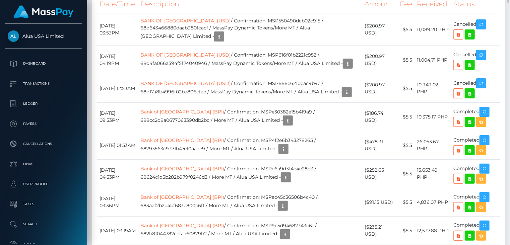
scroll to position [447, 0]
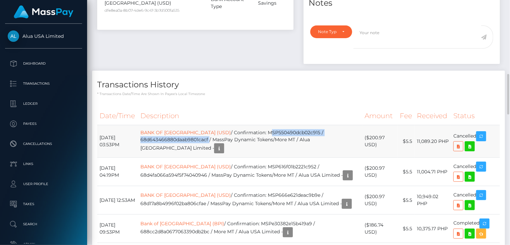
drag, startPoint x: 276, startPoint y: 124, endPoint x: 222, endPoint y: 132, distance: 54.4
click at [222, 132] on td "BANK OF PHILIPPINE ISLAND (USD) / Confirmation: MSP550490dcb02c915 / 68d6434668…" at bounding box center [250, 141] width 224 height 32
drag, startPoint x: 222, startPoint y: 132, endPoint x: 204, endPoint y: 147, distance: 24.0
click at [204, 147] on td "BANK OF PHILIPPINE ISLAND (USD) / Confirmation: MSP550490dcb02c915 / 68d6434668…" at bounding box center [250, 141] width 224 height 32
drag, startPoint x: 275, startPoint y: 125, endPoint x: 220, endPoint y: 132, distance: 55.3
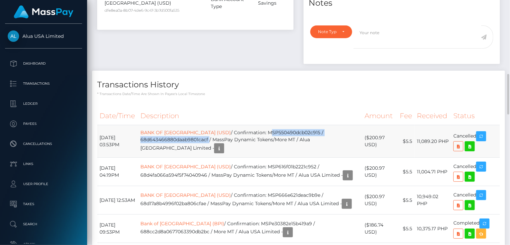
click at [220, 132] on td "BANK OF PHILIPPINE ISLAND (USD) / Confirmation: MSP550490dcb02c915 / 68d6434668…" at bounding box center [250, 141] width 224 height 32
copy td "MSP550490dcb02c915 / 68d643466880daab9801cacf"
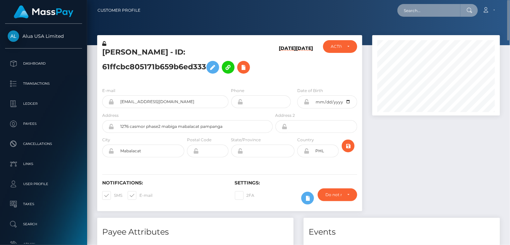
paste input "MSPc4f8678a3d8bd5f"
type input "MSPc4f8678a3d8bd5f"
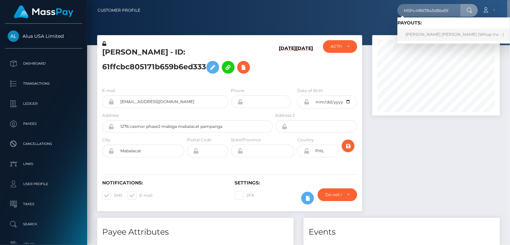
click at [414, 39] on link "ABDUL SAMI Sami (Whop Inc - )" at bounding box center [454, 34] width 115 height 12
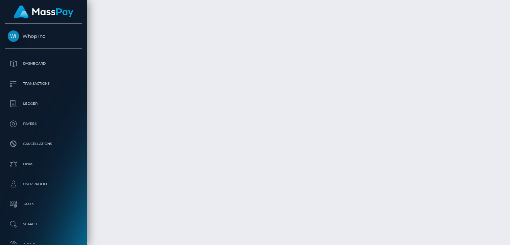
scroll to position [1237, 0]
drag, startPoint x: 251, startPoint y: 173, endPoint x: 355, endPoint y: 174, distance: 104.5
copy td "MSPc4f8678a3d8bd5f / pout_CujowTeRsD1C1"
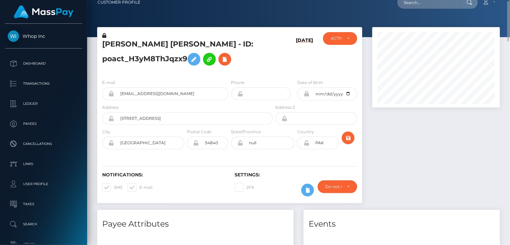
scroll to position [0, 0]
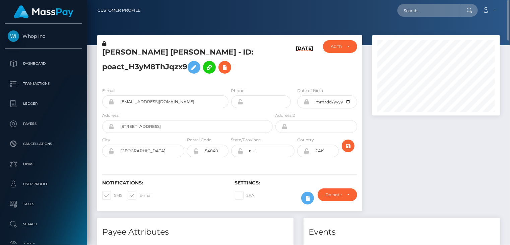
click at [135, 53] on h5 "ABDUL SAMI Sami - ID: poact_H3yM8ThJqzx9" at bounding box center [185, 62] width 167 height 30
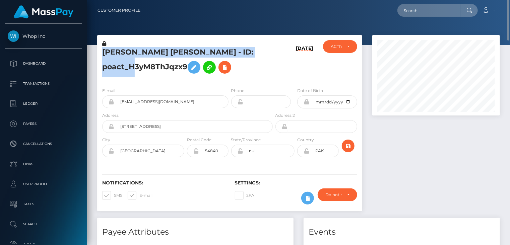
click at [135, 53] on h5 "ABDUL SAMI Sami - ID: poact_H3yM8ThJqzx9" at bounding box center [185, 62] width 167 height 30
copy h5 "ABDUL SAMI Sami - ID: poact_H3yM8ThJqzx9"
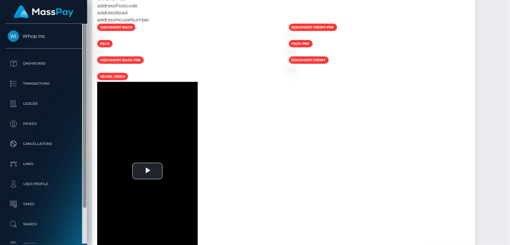
scroll to position [43, 0]
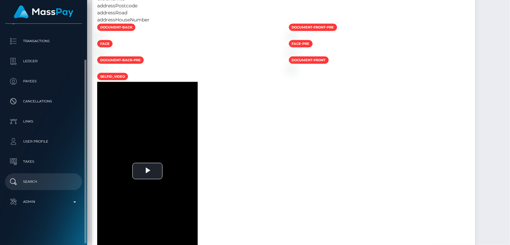
click at [48, 182] on p "Search" at bounding box center [44, 182] width 72 height 10
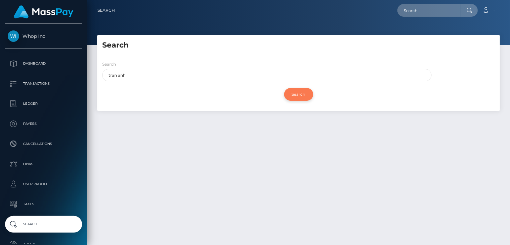
type input "tran anh"
click at [299, 90] on input "Search" at bounding box center [298, 94] width 29 height 13
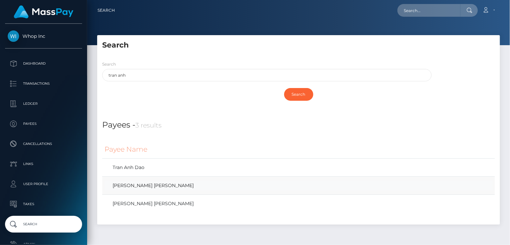
click at [140, 190] on link "[PERSON_NAME] [PERSON_NAME]" at bounding box center [298, 186] width 388 height 10
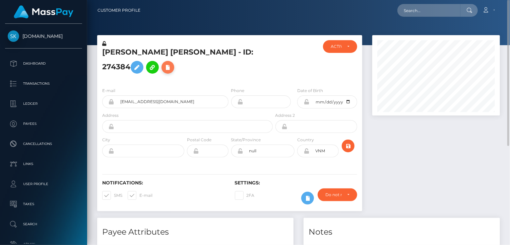
click at [172, 63] on icon at bounding box center [168, 67] width 8 height 8
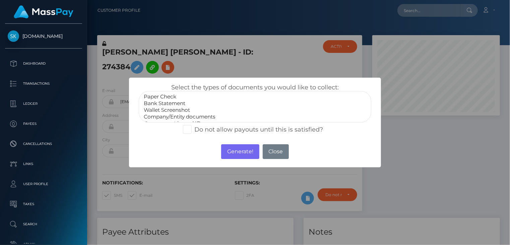
scroll to position [13, 0]
select select "Government issued ID"
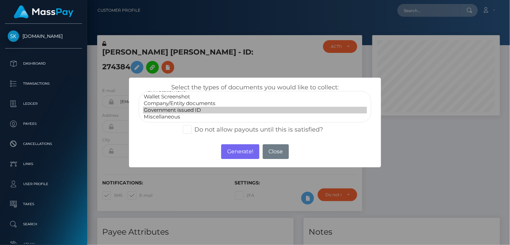
click at [177, 109] on option "Government issued ID" at bounding box center [255, 110] width 224 height 7
click at [234, 152] on button "Generate!" at bounding box center [240, 151] width 38 height 15
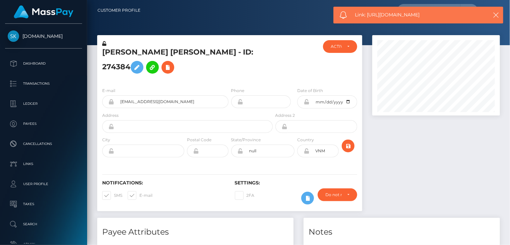
click at [397, 15] on span "Link: [URL][DOMAIN_NAME]" at bounding box center [418, 14] width 126 height 7
drag, startPoint x: 397, startPoint y: 15, endPoint x: 381, endPoint y: 16, distance: 15.1
click at [381, 16] on span "Link: [URL][DOMAIN_NAME]" at bounding box center [418, 14] width 126 height 7
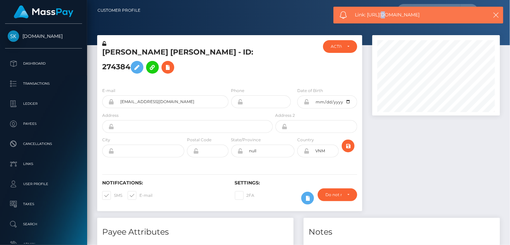
click at [381, 16] on span "Link: [URL][DOMAIN_NAME]" at bounding box center [418, 14] width 126 height 7
copy span "Link: [URL][DOMAIN_NAME]"
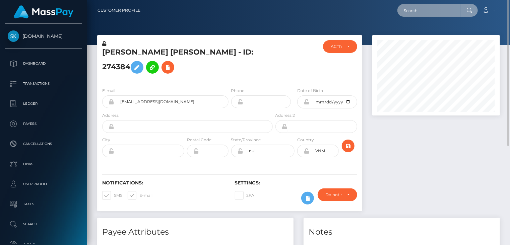
paste input "MSP89c55bb8657a3f7"
type input "MSP89c55bb8657a3f7"
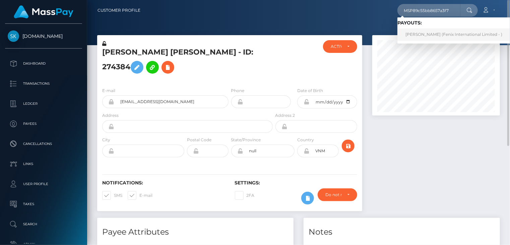
click at [434, 37] on link "[PERSON_NAME] (Fenix International Limited - )" at bounding box center [453, 34] width 113 height 12
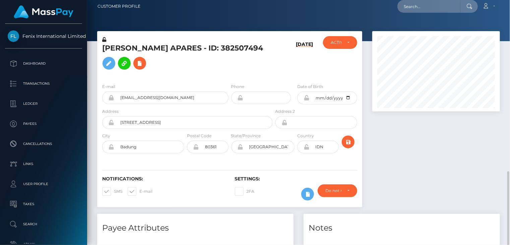
scroll to position [227, 0]
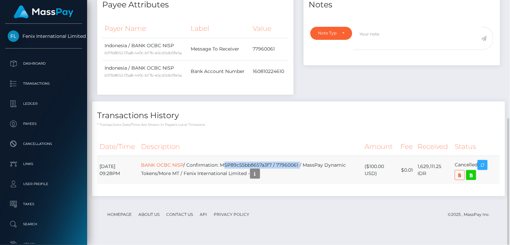
drag, startPoint x: 238, startPoint y: 173, endPoint x: 316, endPoint y: 174, distance: 77.4
click at [316, 174] on td "BANK OCBC NISP / Confirmation: MSP89c55bb8657a3f7 / 77960061 / MassPay Dynamic …" at bounding box center [250, 170] width 223 height 28
copy td "MSP89c55bb8657a3f7 / 77960061"
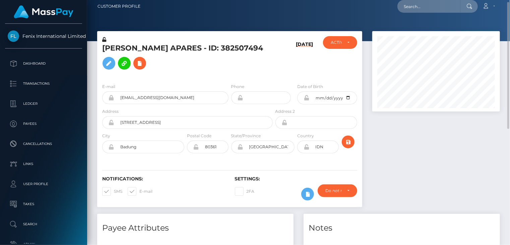
scroll to position [0, 0]
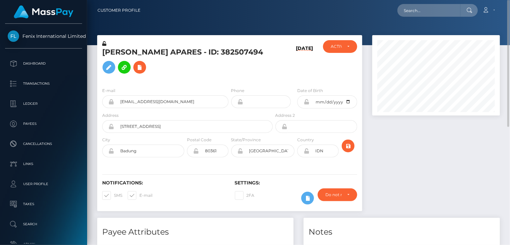
click at [153, 55] on h5 "[PERSON_NAME] APARES - ID: 382507494" at bounding box center [185, 62] width 167 height 30
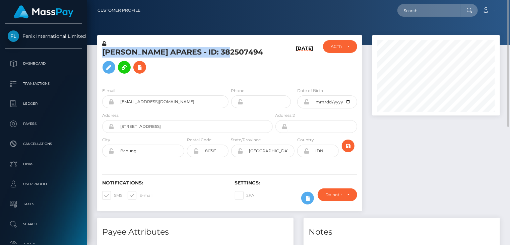
click at [153, 55] on h5 "[PERSON_NAME] APARES - ID: 382507494" at bounding box center [185, 62] width 167 height 30
copy h5 "[PERSON_NAME] APARES - ID: 382507494"
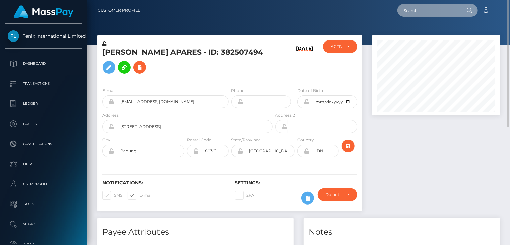
paste input "MSP8375fe63f6d8986"
type input "MSP8375fe63f6d8986"
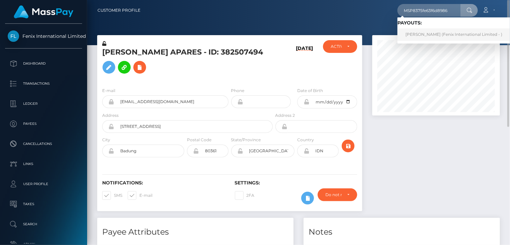
click at [430, 33] on link "Raghav Choudhary (Fenix International Limited - )" at bounding box center [453, 34] width 113 height 12
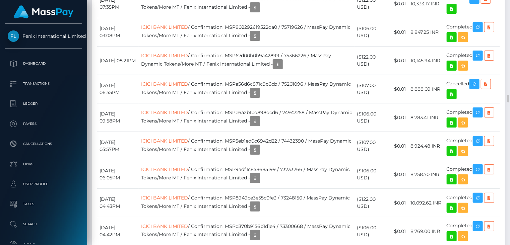
scroll to position [2681, 0]
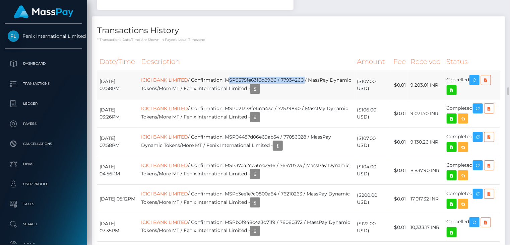
drag, startPoint x: 242, startPoint y: 90, endPoint x: 319, endPoint y: 91, distance: 76.4
click at [319, 91] on td "ICICI BANK LIMITED / Confirmation: MSP8375fe63f6d8986 / 77934260 / MassPay Dyna…" at bounding box center [247, 85] width 216 height 28
copy td "MSP8375fe63f6d8986 / 77934260"
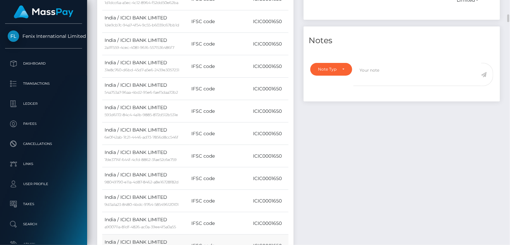
scroll to position [0, 0]
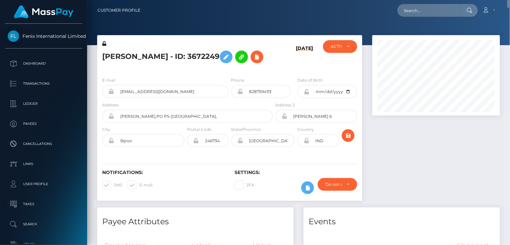
click at [165, 58] on h5 "[PERSON_NAME] - ID: 3672249" at bounding box center [185, 56] width 167 height 19
click at [165, 58] on h5 "Raghav Choudhary - ID: 3672249" at bounding box center [185, 56] width 167 height 19
copy h5 "Raghav Choudhary - ID: 3672249"
paste input "[EMAIL_ADDRESS][DOMAIN_NAME]"
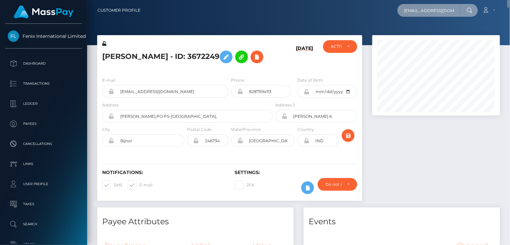
type input "[EMAIL_ADDRESS][DOMAIN_NAME]"
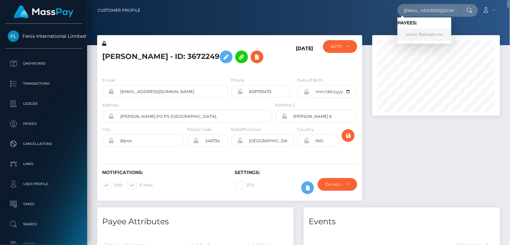
click at [422, 34] on link "Iconic Retreats Inc" at bounding box center [424, 34] width 54 height 12
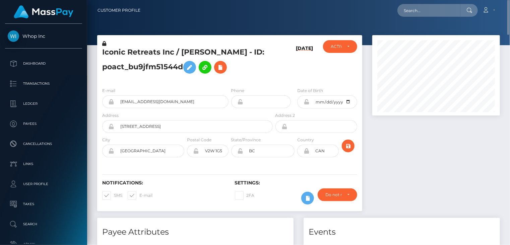
click at [166, 51] on h5 "Iconic Retreats Inc / [PERSON_NAME] - ID: poact_bu9jfm51544d" at bounding box center [185, 62] width 167 height 30
copy h5 "Iconic Retreats Inc / [PERSON_NAME] - ID: poact_bu9jfm51544d"
paste input "68d54fe479ba2"
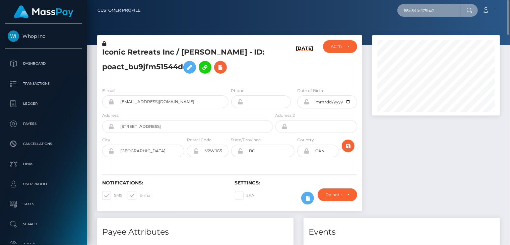
type input "68d54fe479ba2"
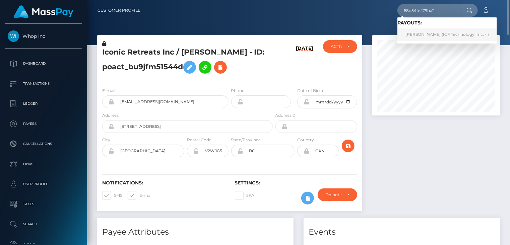
click at [427, 38] on link "[PERSON_NAME] (ICF Technology, Inc. - )" at bounding box center [446, 34] width 99 height 12
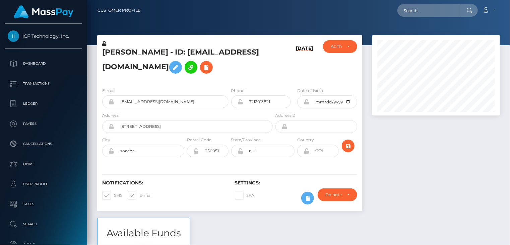
scroll to position [80, 127]
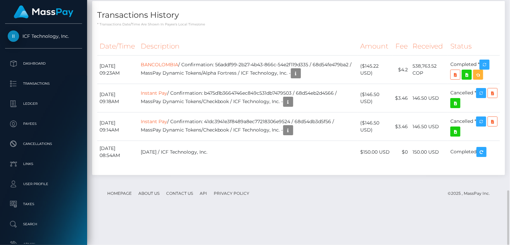
click at [270, 56] on th "Description" at bounding box center [248, 46] width 220 height 18
click at [488, 69] on icon "button" at bounding box center [484, 65] width 8 height 8
drag, startPoint x: 484, startPoint y: 96, endPoint x: 400, endPoint y: 27, distance: 108.0
click at [484, 69] on icon "button" at bounding box center [484, 65] width 8 height 8
drag, startPoint x: 98, startPoint y: 95, endPoint x: 370, endPoint y: 99, distance: 271.3
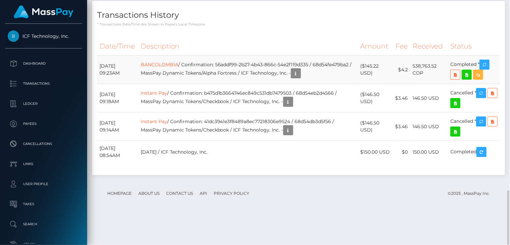
click at [496, 84] on tr "September 25, 2025 09:23AM BANCOLOMBIA / Confirmation: 56addf99-2b27-4b43-866c-…" at bounding box center [298, 70] width 403 height 28
copy tr "September 25, 2025 09:23AM BANCOLOMBIA / Confirmation: 56addf99-2b27-4b43-866c-…"
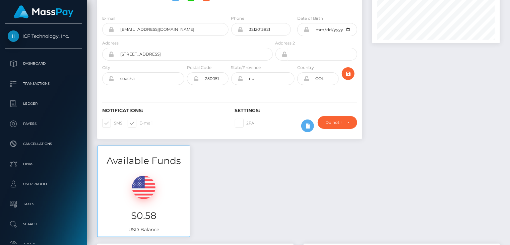
scroll to position [0, 0]
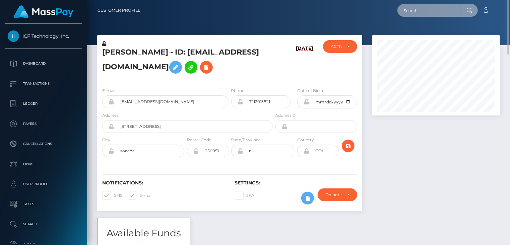
paste input "poact_iBa0CjDN8R1T"
type input "poact_iBa0CjDN8R1T"
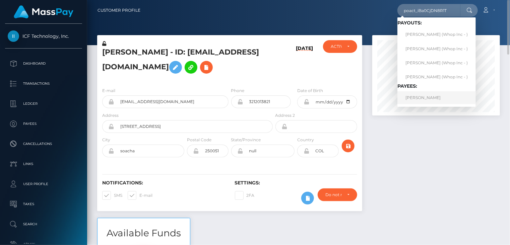
click at [429, 96] on link "JUNHOE KIM" at bounding box center [436, 97] width 78 height 12
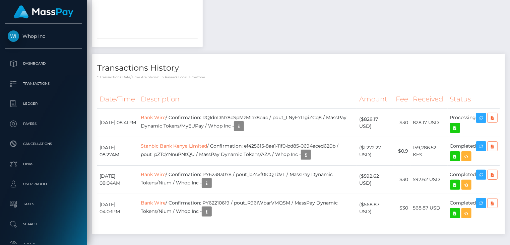
scroll to position [894, 0]
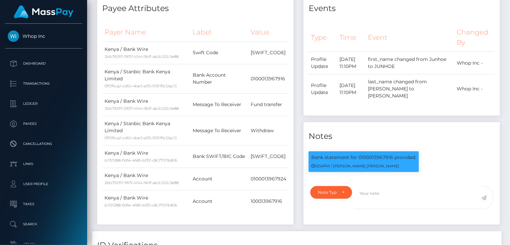
scroll to position [0, 0]
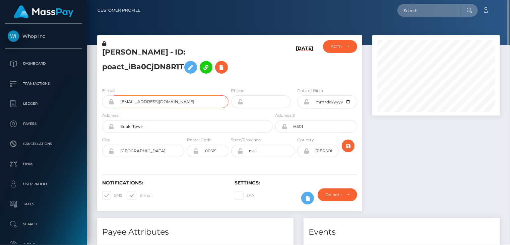
click at [146, 108] on input "[EMAIL_ADDRESS][DOMAIN_NAME]" at bounding box center [171, 101] width 114 height 13
click at [145, 108] on input "[EMAIL_ADDRESS][DOMAIN_NAME]" at bounding box center [171, 101] width 114 height 13
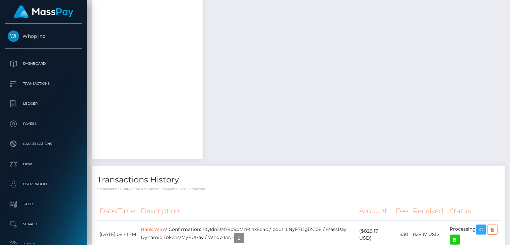
scroll to position [782, 0]
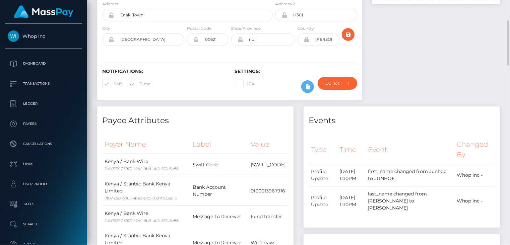
scroll to position [0, 0]
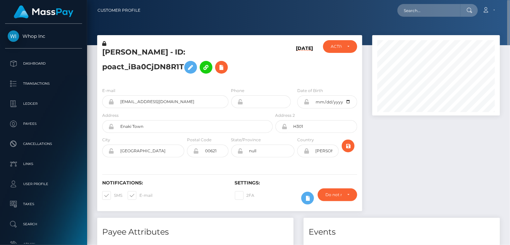
click at [162, 55] on h5 "[PERSON_NAME] - ID: poact_iBa0CjDN8R1T" at bounding box center [185, 62] width 167 height 30
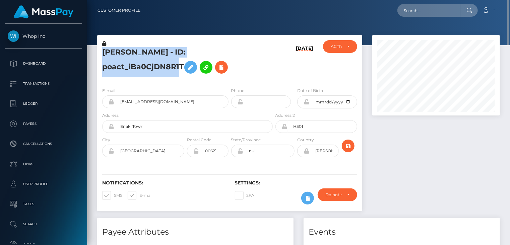
click at [161, 55] on h5 "[PERSON_NAME] - ID: poact_iBa0CjDN8R1T" at bounding box center [185, 62] width 167 height 30
copy h5 "[PERSON_NAME] - ID: poact_iBa0CjDN8R1T"
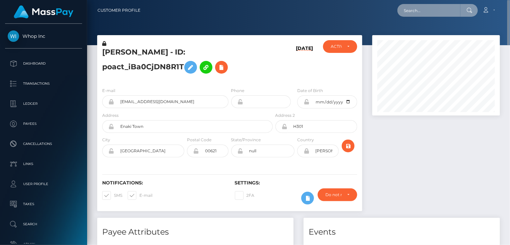
paste input "poact_eizkeHoZxpli"
type input "poact_eizkeHoZxpli"
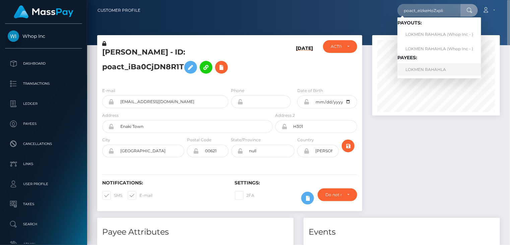
click at [423, 67] on link "LOKMEN RAHAHLA" at bounding box center [439, 69] width 84 height 12
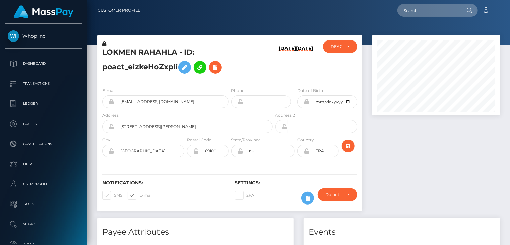
scroll to position [80, 127]
paste input "933df9cf-9195-4116-9098-491fbf083a61"
type input "933df9cf-9195-4116-9098-491fbf083a61"
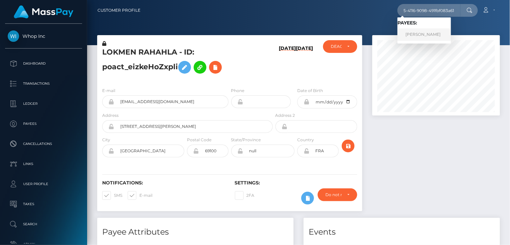
scroll to position [0, 0]
click at [411, 38] on link "Alisa Varlo" at bounding box center [424, 34] width 54 height 12
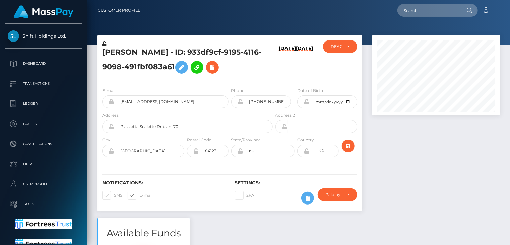
scroll to position [80, 127]
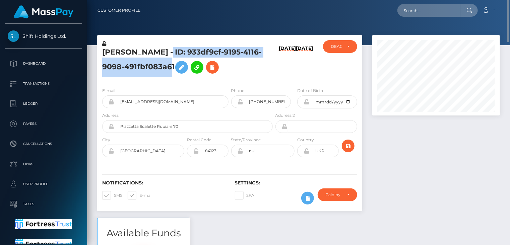
drag, startPoint x: 150, startPoint y: 51, endPoint x: 152, endPoint y: 67, distance: 15.6
click at [152, 67] on h5 "[PERSON_NAME] - ID: 933df9cf-9195-4116-9098-491fbf083a61" at bounding box center [185, 62] width 167 height 30
copy h5 "ID: 933df9cf-9195-4116-9098-491fbf083a61"
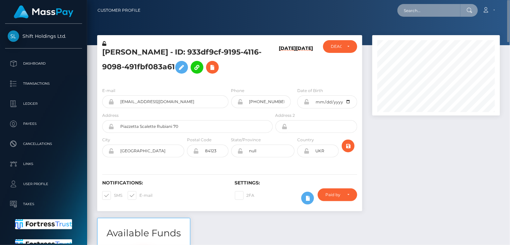
paste input "poact_C1LJTLl7Pi7f"
type input "poact_C1LJTLl7Pi7f"
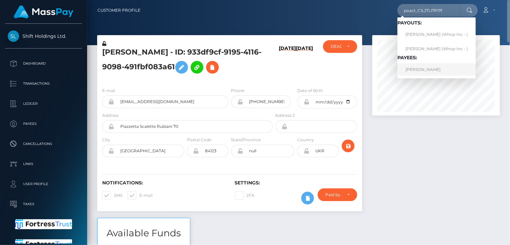
click at [415, 70] on link "[PERSON_NAME]" at bounding box center [436, 69] width 78 height 12
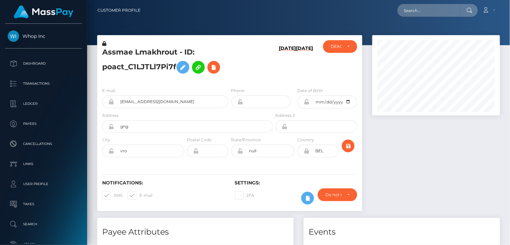
scroll to position [80, 127]
paste input "MSP7d56baf0b9385b3"
type input "MSP7d56baf0b9385b3"
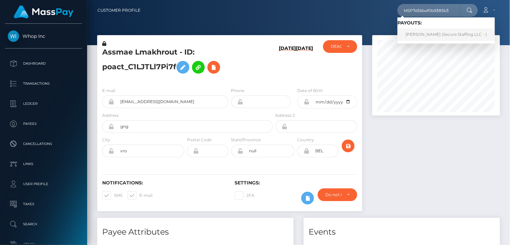
click at [417, 33] on link "Faith Wamalwa (Secure Staffing LLC - )" at bounding box center [445, 34] width 97 height 12
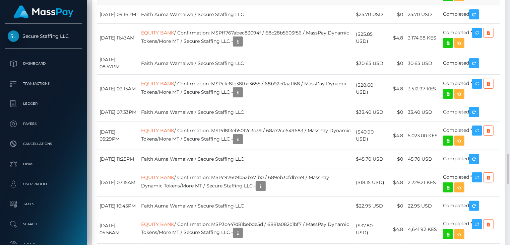
scroll to position [1005, 0]
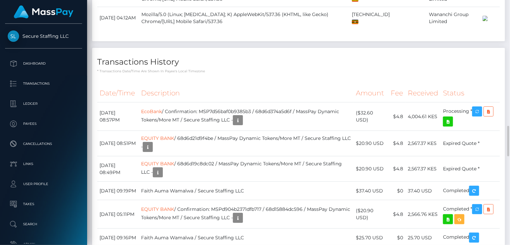
click at [244, 74] on p "* Transactions date/time are shown in payee's local timezone" at bounding box center [298, 71] width 403 height 5
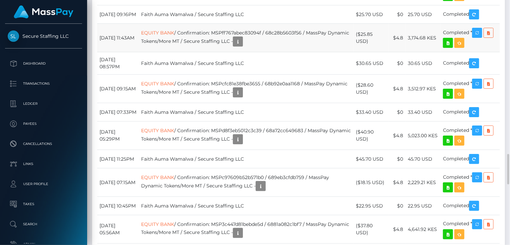
scroll to position [1117, 0]
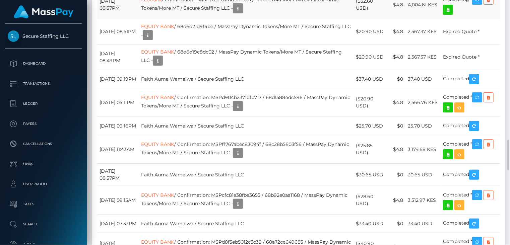
click at [240, 19] on td "EcoBank / Confirmation: MSP7d56baf0b9385b3 / 68d6d374a5d6f / MassPay Dynamic To…" at bounding box center [246, 5] width 215 height 28
copy td "MSP7d56baf0b9385b3"
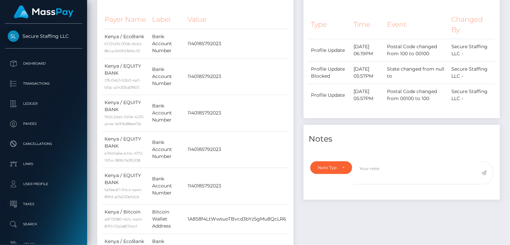
scroll to position [0, 0]
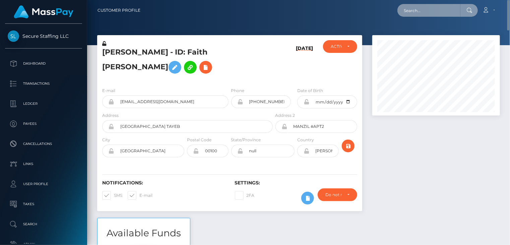
paste input "MSP0b1dafc4b0482cb"
drag, startPoint x: 459, startPoint y: 8, endPoint x: 405, endPoint y: 15, distance: 54.3
click at [405, 15] on input "MSP0b1dafc4b0482cb" at bounding box center [428, 10] width 63 height 13
paste input "e9b17c193d06d2a"
type input "MSPe9b17c193d06d2a"
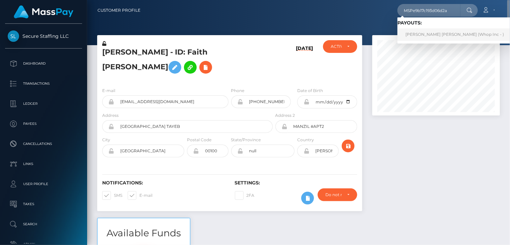
click at [411, 34] on link "[PERSON_NAME] [PERSON_NAME] (Whop Inc - )" at bounding box center [454, 34] width 115 height 12
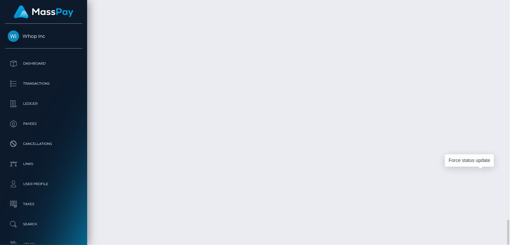
scroll to position [80, 127]
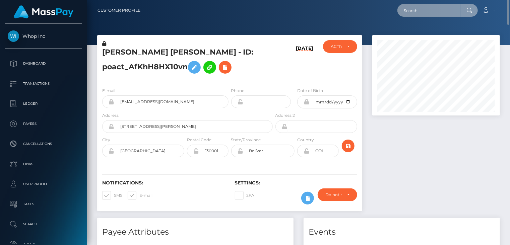
scroll to position [334853, 334805]
paste input "MSP0514e8a087035f7"
type input "MSP0514e8a087035f7"
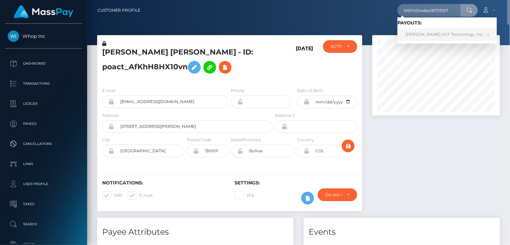
click at [415, 36] on link "angie julieth moncada Quitian (ICF Technology, Inc. - )" at bounding box center [446, 34] width 99 height 12
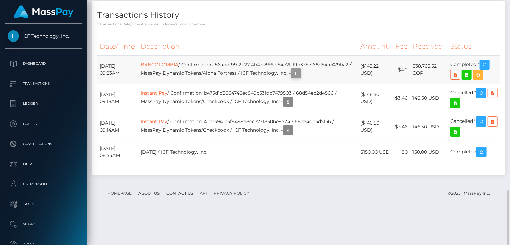
scroll to position [80, 127]
click at [300, 78] on icon "button" at bounding box center [296, 73] width 8 height 8
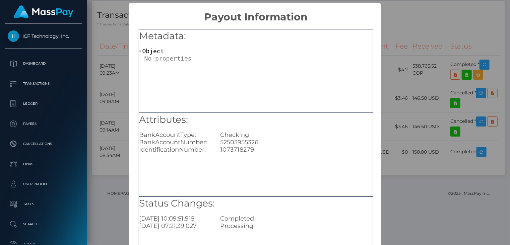
click at [397, 36] on div "× Payout Information Metadata: Object Attributes: BankAccountType: Checking Ban…" at bounding box center [255, 122] width 510 height 245
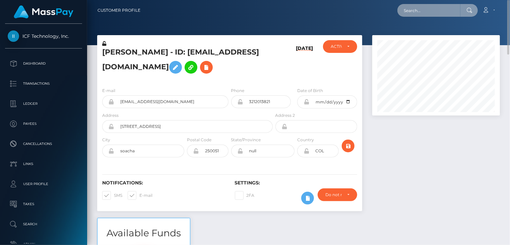
scroll to position [334853, 334805]
paste input "1043198"
type input "1043198"
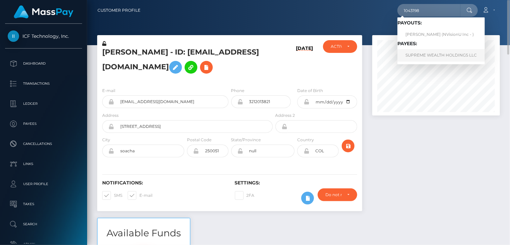
click at [418, 58] on link "SUPREME WEALTH HOLDINGS LLC" at bounding box center [440, 55] width 87 height 12
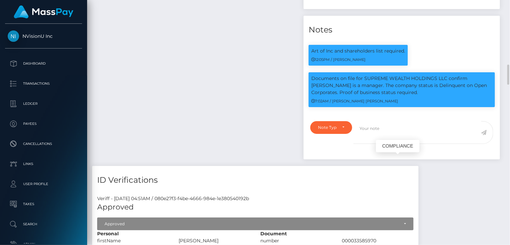
scroll to position [80, 127]
drag, startPoint x: 338, startPoint y: 185, endPoint x: 413, endPoint y: 182, distance: 74.4
click at [416, 96] on p "Documents on file for SUPREME WEALTH HOLDINGS LLC confirm LEQUAN STERLIN MULLEN…" at bounding box center [401, 85] width 181 height 21
copy p "Proof of business status required"
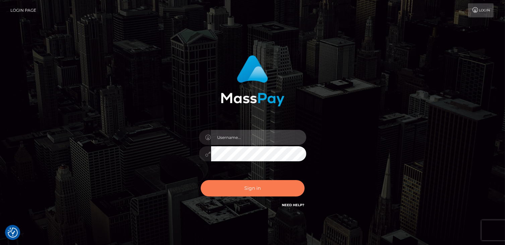
type input "catalinad"
click at [265, 193] on button "Sign in" at bounding box center [253, 188] width 104 height 16
type input "catalinad"
click at [238, 189] on button "Sign in" at bounding box center [253, 188] width 104 height 16
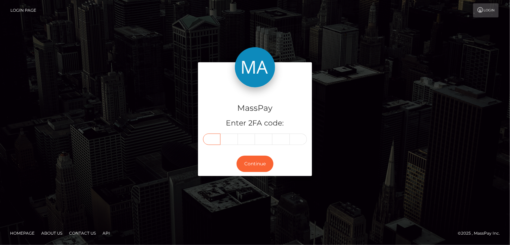
click at [214, 136] on input "text" at bounding box center [211, 139] width 17 height 11
type input "9"
type input "5"
type input "7"
type input "3"
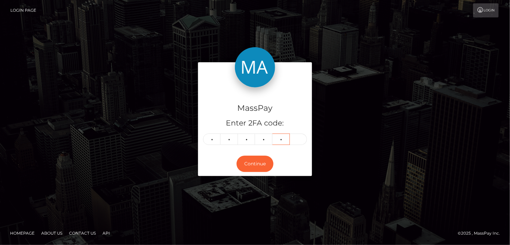
type input "3"
type input "6"
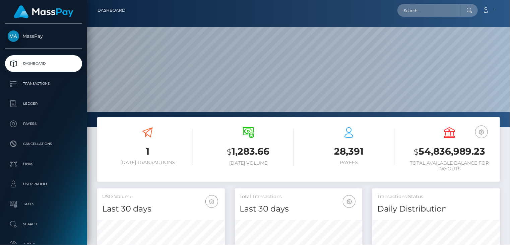
scroll to position [119, 127]
paste input "playfame - 1900558355"
type input "playfame - 1900558355"
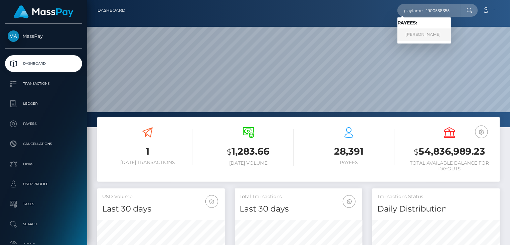
click at [435, 38] on link "JAMES DANIEL POTEAT" at bounding box center [424, 34] width 54 height 12
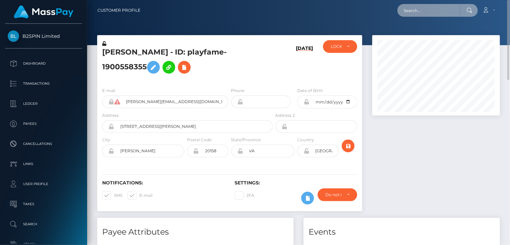
paste input "MSPaf0d96d73e2d6bc"
type input "MSPaf0d96d73e2d6bc"
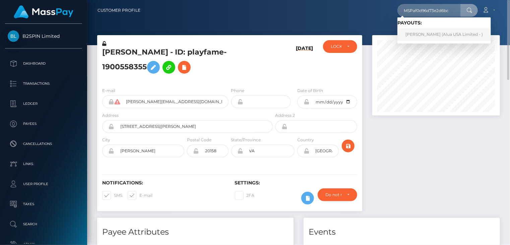
click at [417, 36] on link "[PERSON_NAME] (Alua USA Limited - )" at bounding box center [443, 34] width 93 height 12
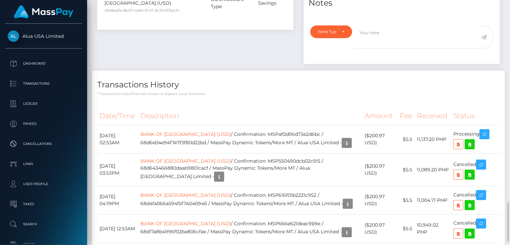
scroll to position [80, 127]
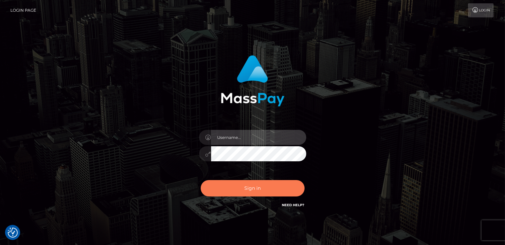
type input "catalinad"
click at [266, 188] on button "Sign in" at bounding box center [253, 188] width 104 height 16
type input "catalinad"
click at [246, 185] on button "Sign in" at bounding box center [253, 188] width 104 height 16
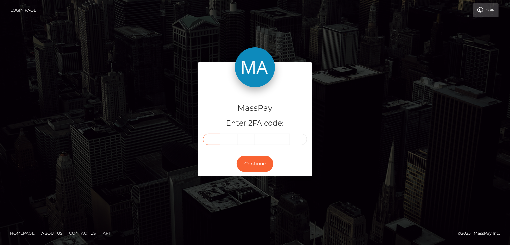
click at [208, 139] on input "text" at bounding box center [211, 139] width 17 height 11
type input "8"
type input "7"
type input "6"
type input "5"
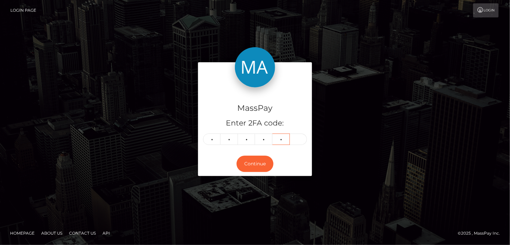
type input "2"
type input "5"
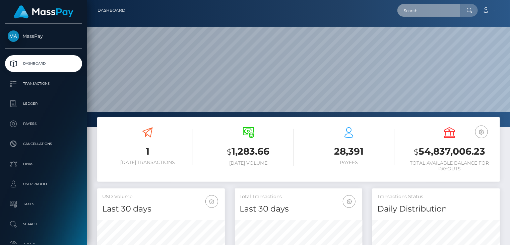
scroll to position [119, 127]
paste input "68d446d858f12de71c452c9b"
type input "68d446d858f12de71c452c9b"
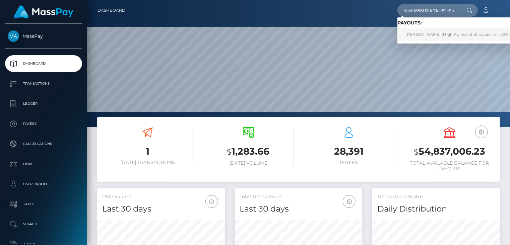
scroll to position [0, 0]
click at [434, 32] on link "[PERSON_NAME] (High Rollers of St Lucie Inc - [DOMAIN_NAME])" at bounding box center [471, 34] width 148 height 12
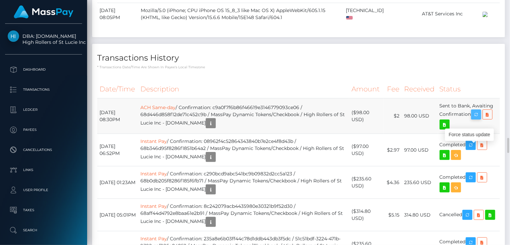
scroll to position [80, 127]
click at [479, 119] on icon "button" at bounding box center [476, 115] width 8 height 8
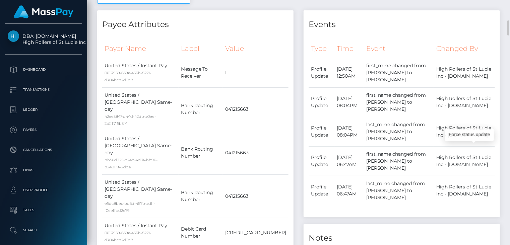
scroll to position [0, 0]
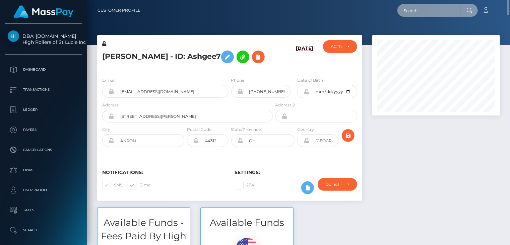
paste input "MSP4d372de2f7395f5"
type input "MSP4d372de2f7395f5"
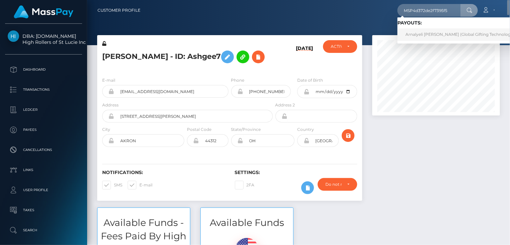
click at [425, 37] on link "Arnalyeli [PERSON_NAME] (Global Gifting Technologies Inc - Throne)" at bounding box center [473, 34] width 153 height 12
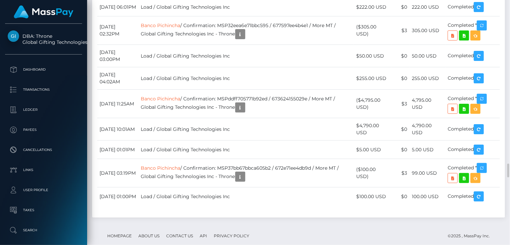
scroll to position [2793, 0]
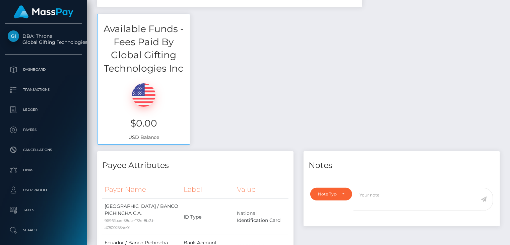
scroll to position [0, 0]
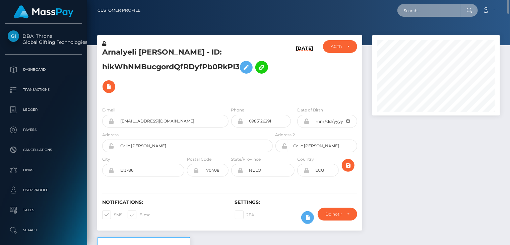
paste input "MSPe9b17c193d06d2a"
type input "MSPe9b17c193d06d2a"
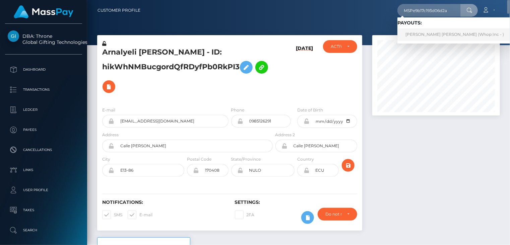
click at [429, 32] on link "[PERSON_NAME] [PERSON_NAME] (Whop Inc - )" at bounding box center [454, 34] width 115 height 12
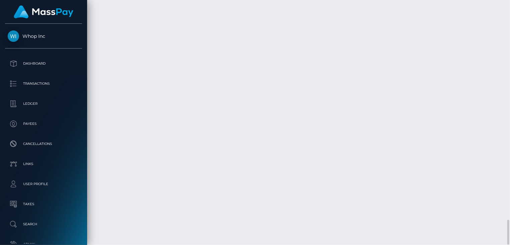
scroll to position [80, 127]
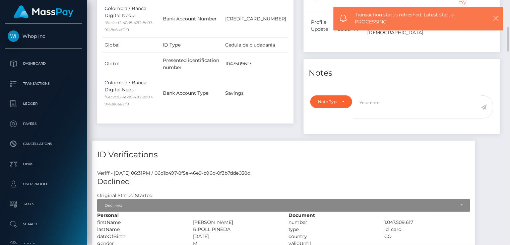
scroll to position [0, 0]
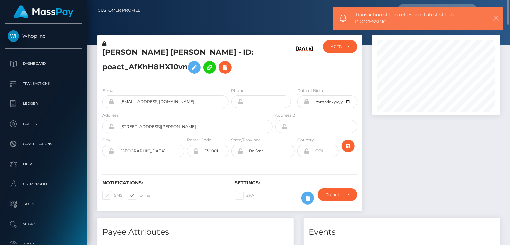
drag, startPoint x: 496, startPoint y: 18, endPoint x: 480, endPoint y: 13, distance: 16.8
click at [496, 18] on div "Transaction status refreshed. Latest status: PROCESSING" at bounding box center [418, 19] width 170 height 24
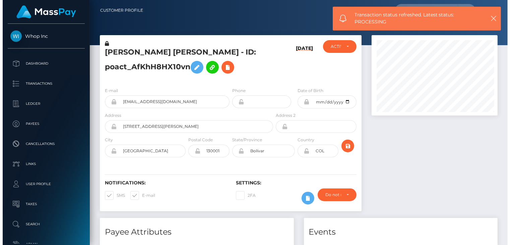
scroll to position [334853, 334805]
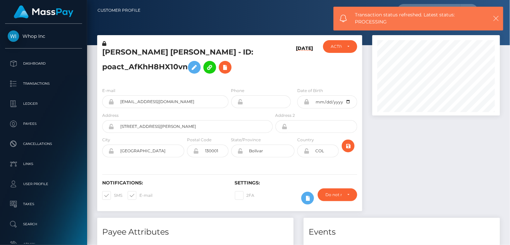
click at [494, 19] on icon "button" at bounding box center [495, 18] width 7 height 7
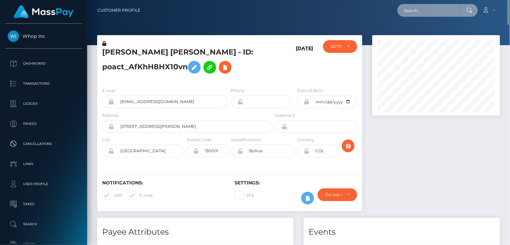
paste input "MSP9E1DE13EF56E971"
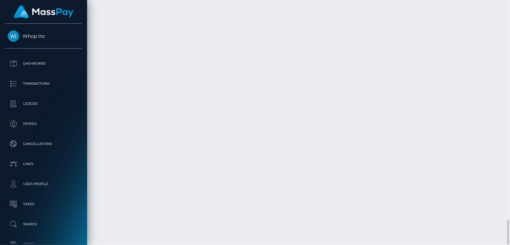
scroll to position [80, 127]
copy td "MSPe9b17c193d06d2a"
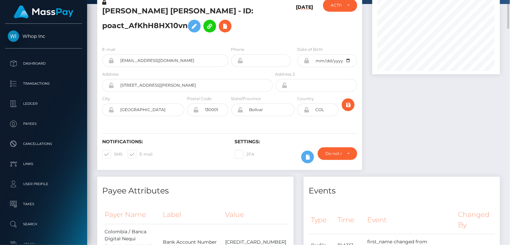
scroll to position [0, 0]
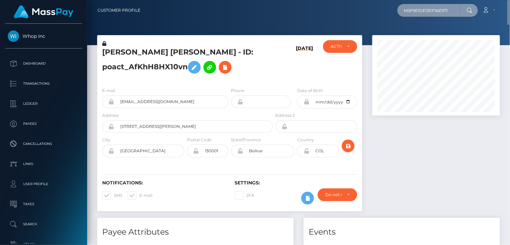
drag, startPoint x: 449, startPoint y: 10, endPoint x: 399, endPoint y: 10, distance: 49.9
click at [399, 10] on input "MSP9E1DE13EF56E971" at bounding box center [428, 10] width 63 height 13
paste input "327aeb21e89a643"
type input "MSP327aeb21e89a643"
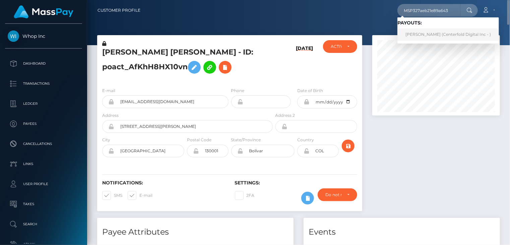
click at [427, 36] on link "[PERSON_NAME] (Centerfold Digital Inc - )" at bounding box center [447, 34] width 101 height 12
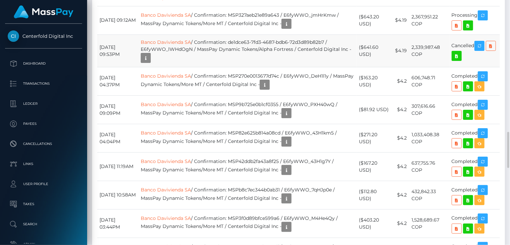
scroll to position [80, 127]
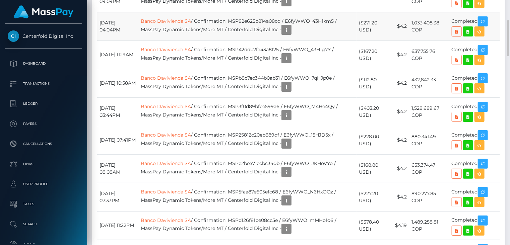
scroll to position [894, 0]
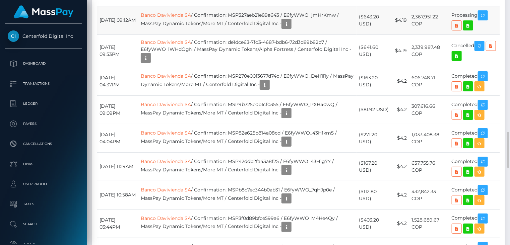
click at [267, 34] on td "Banco Davivienda SA / Confirmation: MSP327aeb21e89a643 / E6fyWWO_jmHrKmw / Mass…" at bounding box center [247, 20] width 218 height 28
copy td "MSP327aeb21e89a643"
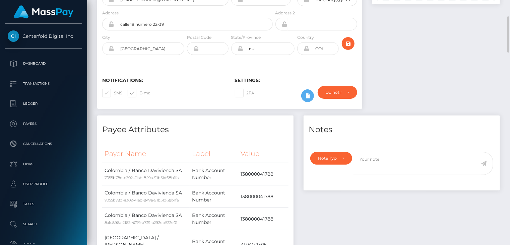
scroll to position [0, 0]
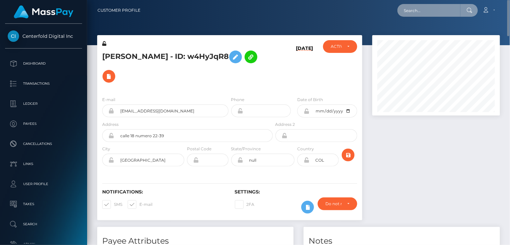
paste input "MSPc9cfa0a177bfe7c"
type input "MSPc9cfa0a177bfe7c"
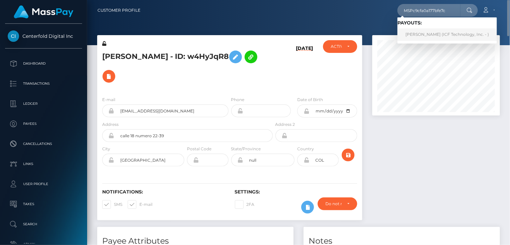
click at [429, 38] on link "[PERSON_NAME] (ICF Technology, Inc. - )" at bounding box center [446, 34] width 99 height 12
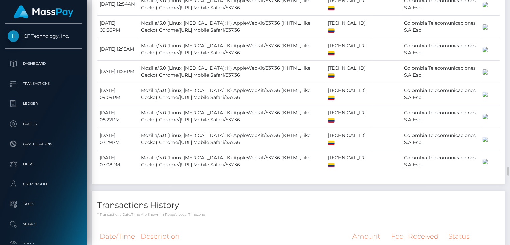
scroll to position [1787, 0]
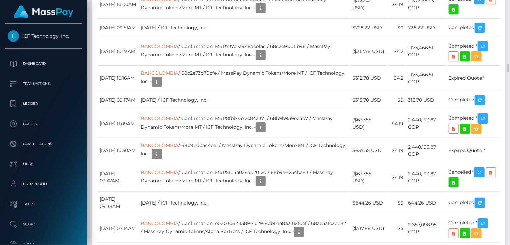
copy td "MSPc9cfa0a177bfe7c"
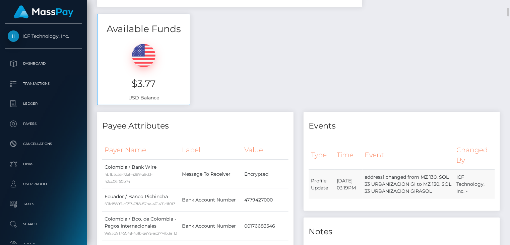
scroll to position [0, 0]
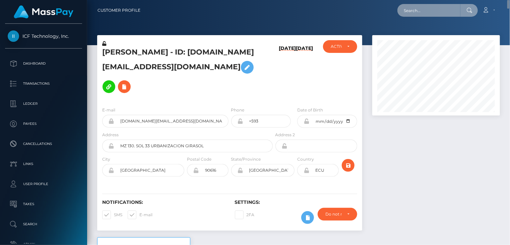
paste input "MSP5f7e81ab8c22fc8"
type input "MSP5f7e81ab8c22fc8"
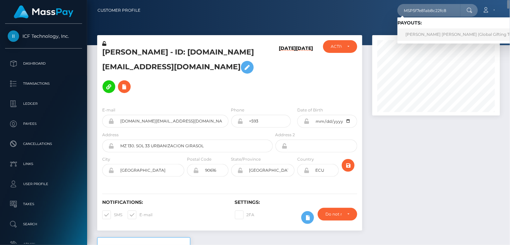
click at [417, 36] on link "JEAN PIER BELLO SILVA (Global Gifting Technologies Inc - Throne)" at bounding box center [482, 34] width 171 height 12
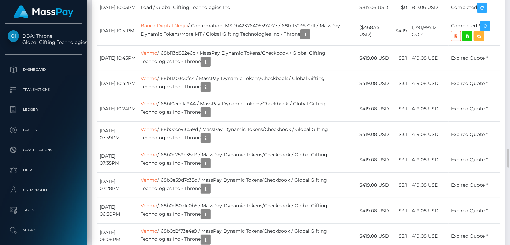
scroll to position [2123, 0]
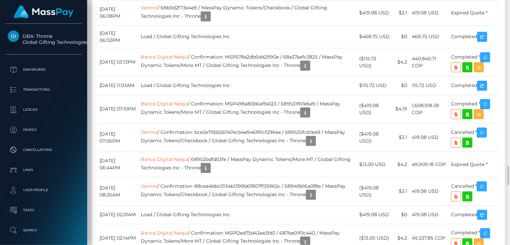
click at [290, 83] on div "Transactions History * Transactions date/time are shown in payee's local timezo…" at bounding box center [298, 89] width 413 height 888
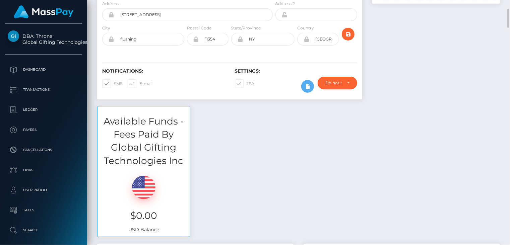
scroll to position [0, 0]
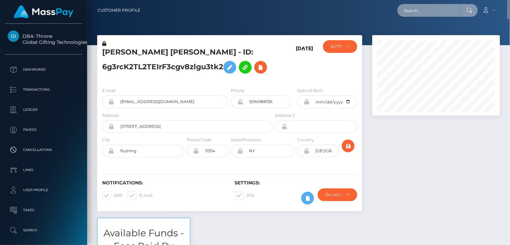
paste input "MSPE51FA8119DE088D"
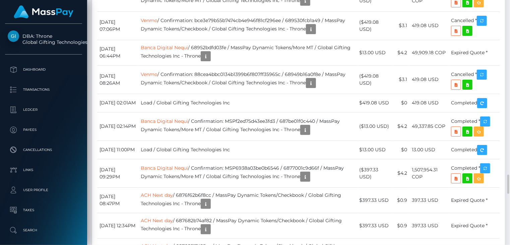
scroll to position [2123, 0]
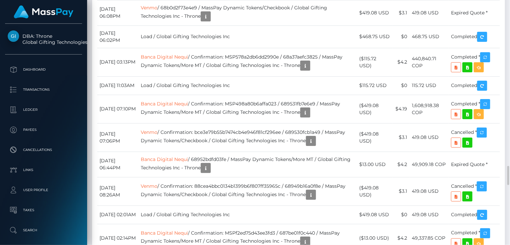
copy td "MSP5f7e81ab8c22fc8"
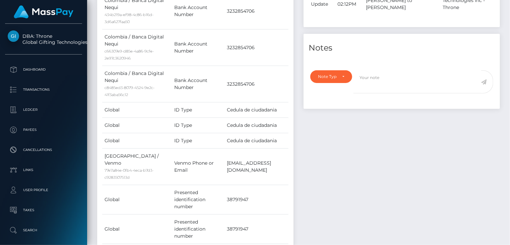
scroll to position [0, 0]
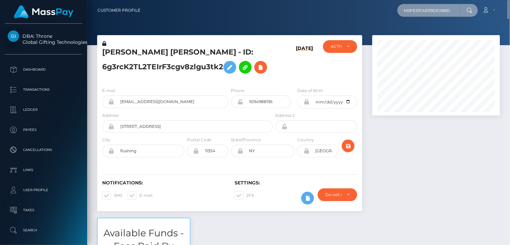
drag, startPoint x: 456, startPoint y: 7, endPoint x: 390, endPoint y: 12, distance: 65.5
click at [390, 12] on div "MSPE51FA8119DE088D Loading... Loading... Account Edit Profile Logout" at bounding box center [323, 10] width 354 height 14
paste input "f9cd0adc6b66cef"
type input "MSPf9cd0adc6b66cef"
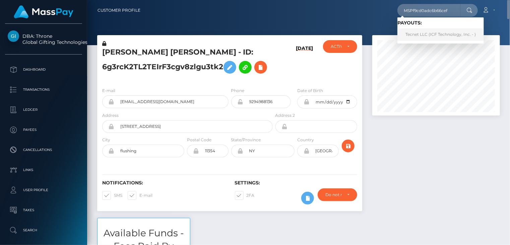
click at [428, 34] on link "Tecnet LLC (ICF Technology, Inc. - )" at bounding box center [440, 34] width 86 height 12
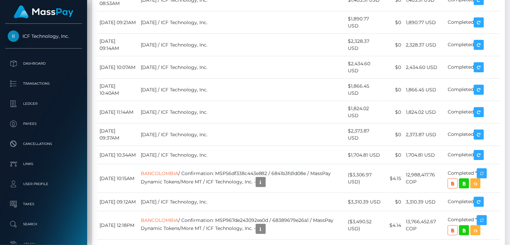
scroll to position [4356, 0]
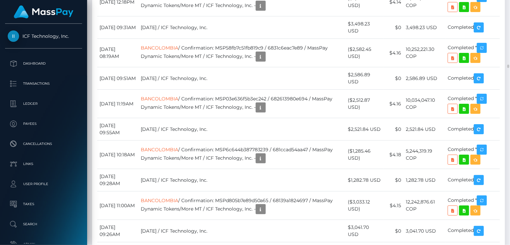
copy td "MSPf9cd0adc6b66cef"
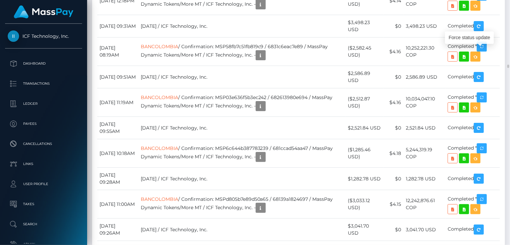
scroll to position [80, 127]
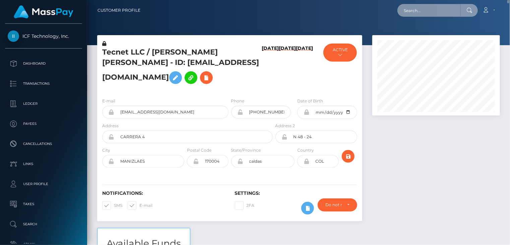
paste input "MSPaf0d96d73e2d6bc"
type input "MSPaf0d96d73e2d6bc"
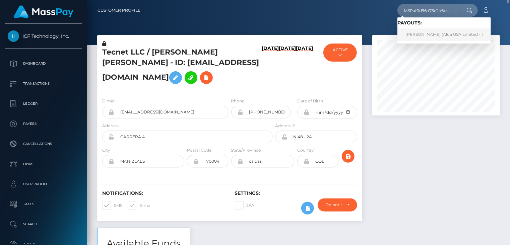
click at [416, 31] on link "Angelika Gatus (Alua USA Limited - )" at bounding box center [443, 34] width 93 height 12
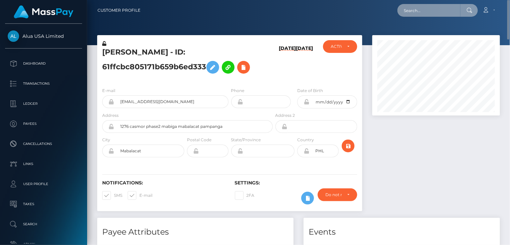
paste input "MSP0e42fea5952704b"
type input "MSP0e42fea5952704b"
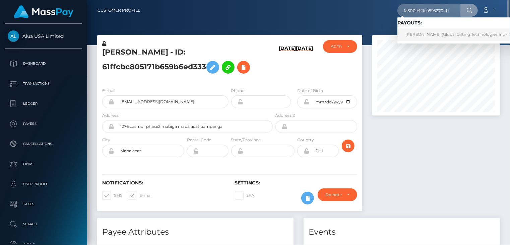
click at [427, 34] on link "ROBERTO MEJIA FLORES (Global Gifting Technologies Inc - Throne)" at bounding box center [464, 34] width 135 height 12
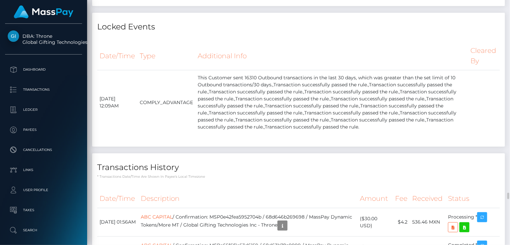
scroll to position [3240, 0]
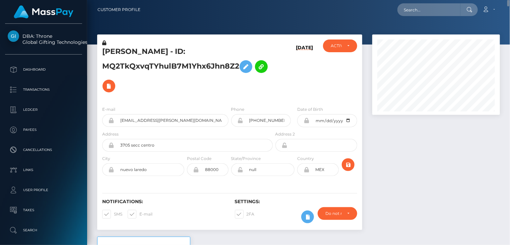
scroll to position [0, 0]
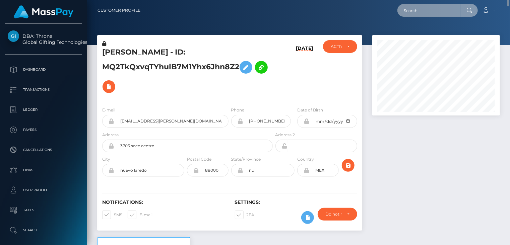
paste input "MSPb8c34c06a7b1b04"
type input "MSPb8c34c06a7b1b04"
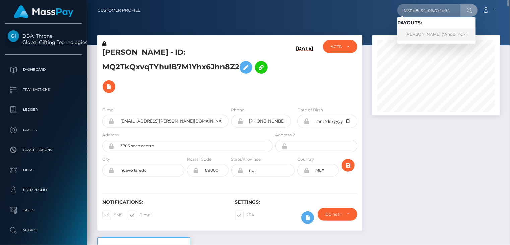
click at [417, 35] on link "Lubina Kanwal (Whop Inc - )" at bounding box center [436, 34] width 78 height 12
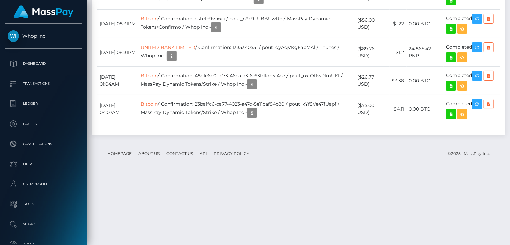
scroll to position [80, 127]
copy td "MSPb8c34c06a7b1b04"
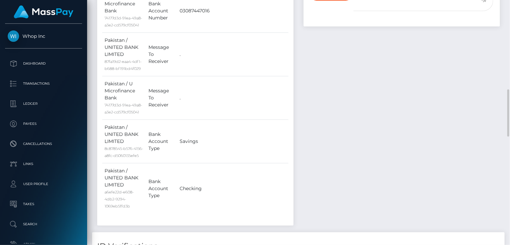
scroll to position [0, 0]
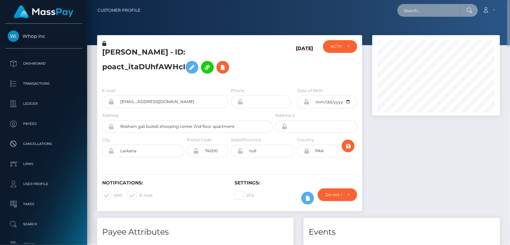
paste input "MSP7d56baf0b9385b3"
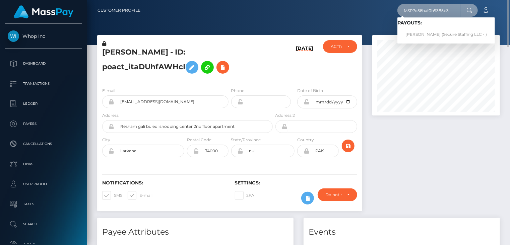
drag, startPoint x: 459, startPoint y: 8, endPoint x: 402, endPoint y: 15, distance: 57.0
click at [402, 15] on input "MSP7d56baf0b9385b3" at bounding box center [428, 10] width 63 height 13
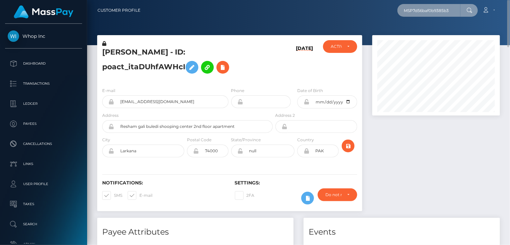
paste input "a0bf82740544510"
drag, startPoint x: 418, startPoint y: 13, endPoint x: 394, endPoint y: 17, distance: 24.7
click at [394, 16] on div "MSPa0bf82740544510 Loading... Loading... Account Edit Profile Logout" at bounding box center [323, 10] width 354 height 14
paste input "7d56baf0b9385b3"
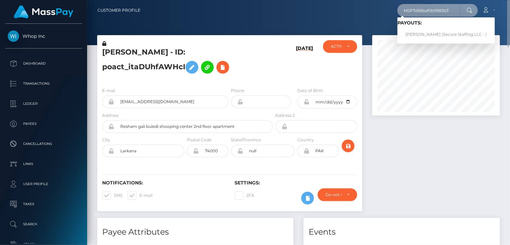
drag, startPoint x: 453, startPoint y: 13, endPoint x: 392, endPoint y: 16, distance: 61.7
click at [392, 16] on div "MSP7d56baf0b9385b3 Loading... Loading... Payouts: [PERSON_NAME] (Secure Staffin…" at bounding box center [323, 10] width 354 height 14
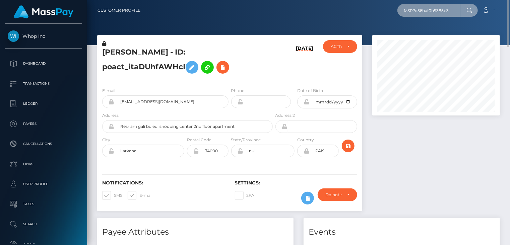
paste input "a0bf82740544510"
drag, startPoint x: 451, startPoint y: 11, endPoint x: 380, endPoint y: 14, distance: 71.1
click at [380, 14] on div "MSPa0bf82740544510 Loading... Loading... Account Edit Profile Logout" at bounding box center [323, 10] width 354 height 14
paste input "367767b192d797d"
drag, startPoint x: 458, startPoint y: 9, endPoint x: 396, endPoint y: 12, distance: 62.4
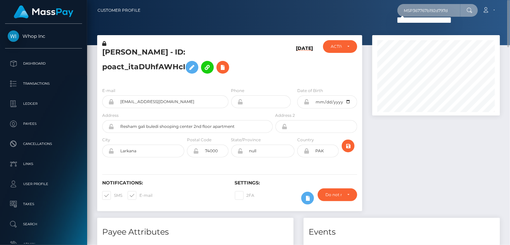
click at [396, 12] on div "MSP367767b192d797d Loading... Loading... Account Edit Profile Logout" at bounding box center [323, 10] width 354 height 14
paste input "6f30bfc654dedd6"
drag, startPoint x: 462, startPoint y: 8, endPoint x: 433, endPoint y: 11, distance: 29.0
click at [433, 11] on div "MSP6f30bfc654dedd6 Loading... Loading..." at bounding box center [437, 10] width 80 height 13
click at [460, 10] on input "MSP6f30bfc654dedd6" at bounding box center [428, 10] width 63 height 13
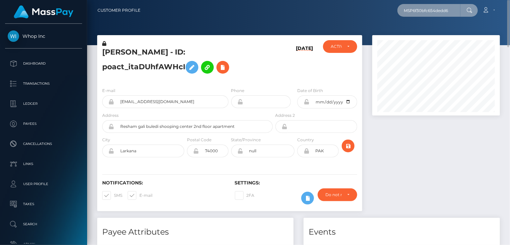
drag, startPoint x: 459, startPoint y: 10, endPoint x: 404, endPoint y: 11, distance: 54.9
click at [404, 11] on input "MSP6f30bfc654dedd6" at bounding box center [428, 10] width 63 height 13
paste input "FA15C87AFB0D71A"
type input "MSPFA15C87AFB0D71A"
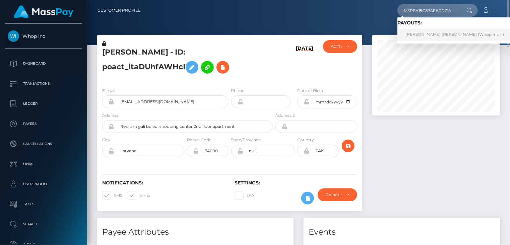
click at [434, 37] on link "REEMA MOHAMED ALI ALKURDI (Whop Inc - )" at bounding box center [454, 34] width 115 height 12
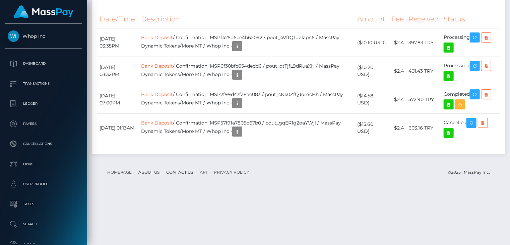
scroll to position [826, 0]
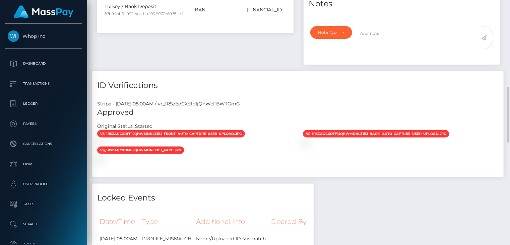
scroll to position [0, 0]
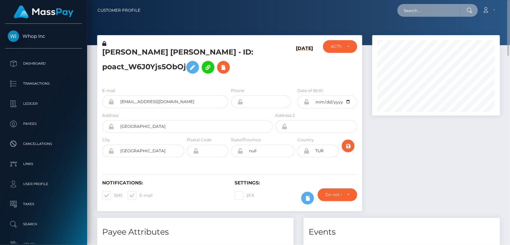
paste input "313174"
type input "313174"
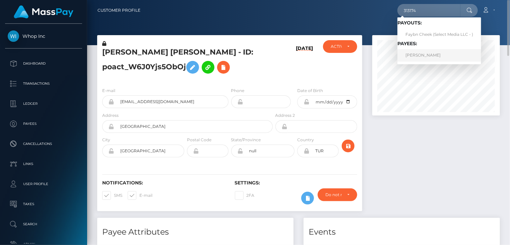
click at [418, 56] on link "Zain Nawaz" at bounding box center [439, 55] width 84 height 12
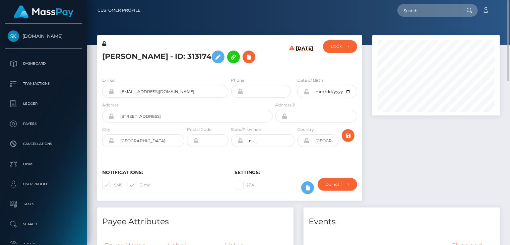
click at [152, 55] on h5 "Zain Nawaz - ID: 313174" at bounding box center [185, 56] width 167 height 19
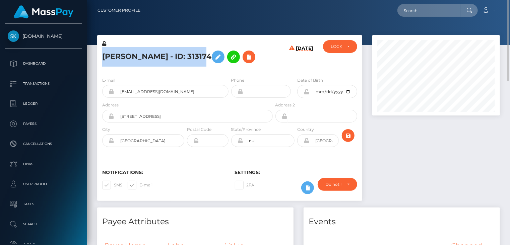
click at [152, 55] on h5 "Zain Nawaz - ID: 313174" at bounding box center [185, 56] width 167 height 19
copy h5 "Zain Nawaz - ID: 313174"
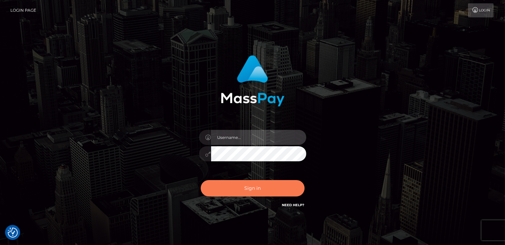
type input "catalinad"
click at [253, 188] on button "Sign in" at bounding box center [253, 188] width 104 height 16
type input "catalinad"
click at [251, 192] on button "Sign in" at bounding box center [253, 188] width 104 height 16
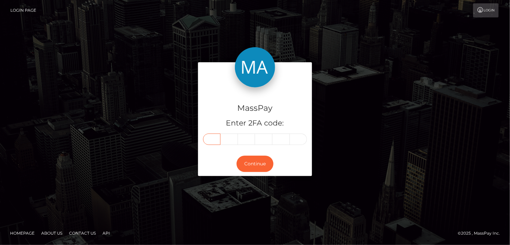
click at [213, 140] on input "text" at bounding box center [211, 139] width 17 height 11
type input "3"
type input "9"
type input "0"
type input "2"
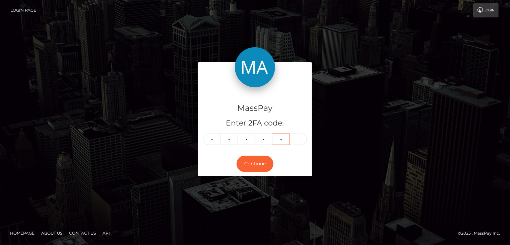
type input "9"
type input "0"
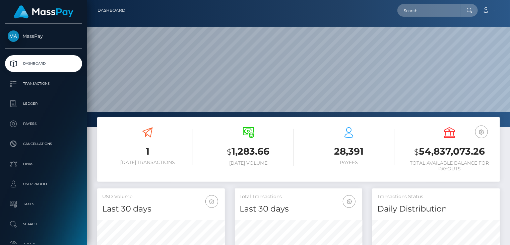
scroll to position [119, 127]
paste input "3f50938542ce479782d8c069f9ed6c4f"
type input "3f50938542ce479782d8c069f9ed6c4f"
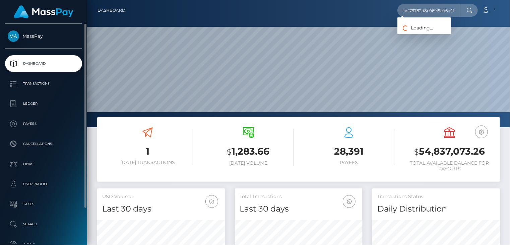
scroll to position [0, 0]
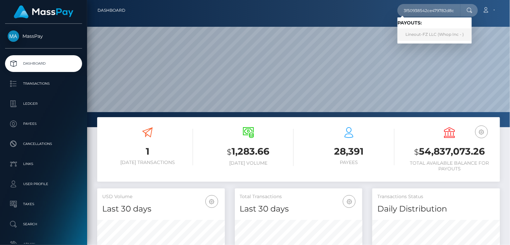
click at [419, 40] on link "Lineout-FZ LLC (Whop Inc - )" at bounding box center [434, 34] width 74 height 12
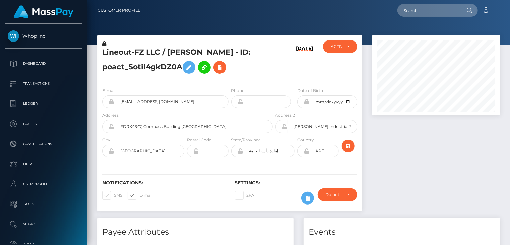
scroll to position [80, 127]
paste input "poact_nFtoKEggdw01"
type input "poact_nFtoKEggdw01"
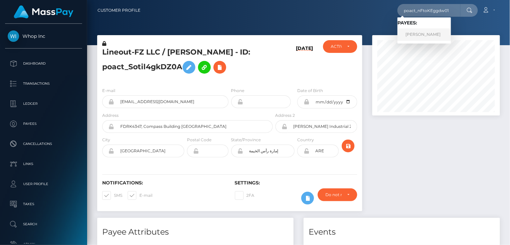
click at [425, 38] on link "[PERSON_NAME]" at bounding box center [424, 34] width 54 height 12
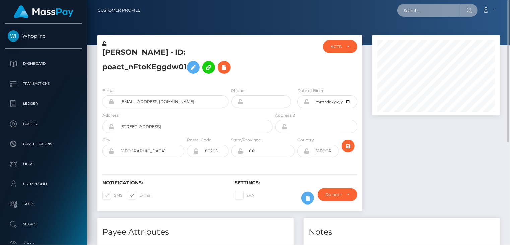
paste input "poact_oVUtieGFjGIX"
type input "poact_oVUtieGFjGIX"
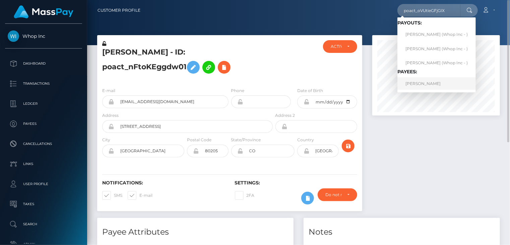
click at [434, 87] on link "[PERSON_NAME]" at bounding box center [436, 83] width 78 height 12
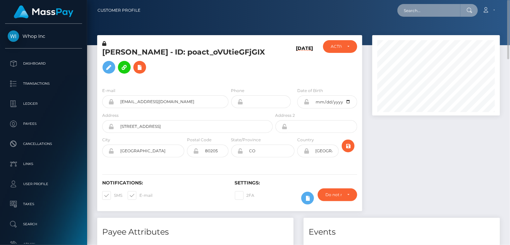
paste input "[PERSON_NAME][EMAIL_ADDRESS][PERSON_NAME][DOMAIN_NAME]"
type input "[PERSON_NAME][EMAIL_ADDRESS][PERSON_NAME][DOMAIN_NAME]"
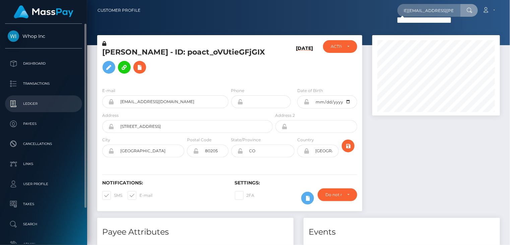
scroll to position [0, 0]
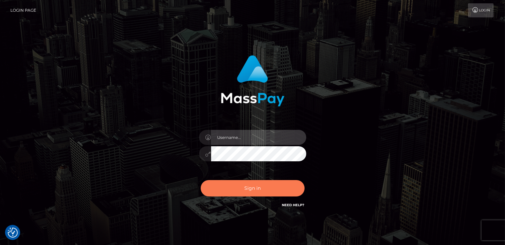
type input "catalinad"
click at [261, 193] on button "Sign in" at bounding box center [253, 188] width 104 height 16
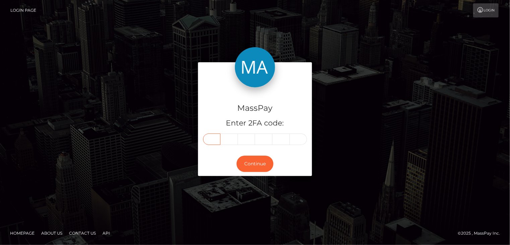
click at [211, 145] on input "text" at bounding box center [211, 139] width 17 height 11
click at [210, 142] on input "text" at bounding box center [211, 139] width 17 height 11
type input "7"
type input "2"
type input "1"
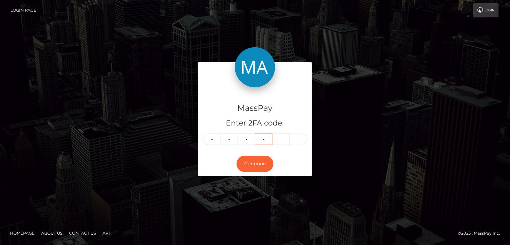
type input "6"
type input "9"
type input "5"
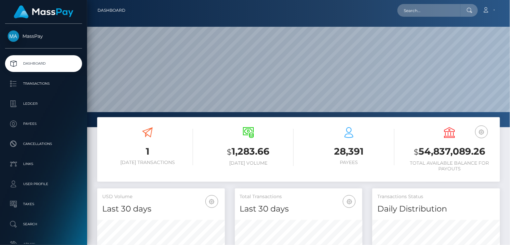
scroll to position [119, 127]
click at [435, 11] on input "text" at bounding box center [428, 10] width 63 height 13
paste input "poact_ryCzQ3YPcxGt"
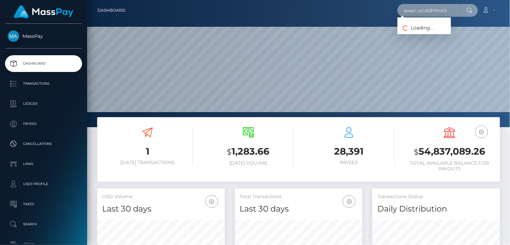
type input "poact_ryCzQ3YPcxGt"
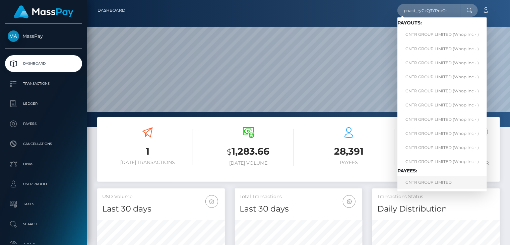
click at [426, 184] on link "CNTR GROUP LIMITED" at bounding box center [441, 182] width 89 height 12
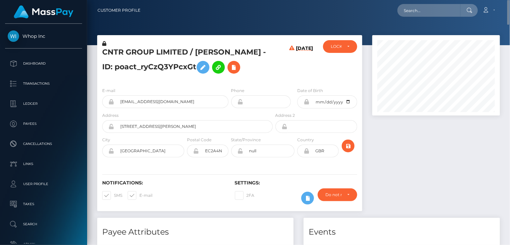
click at [163, 51] on h5 "CNTR GROUP LIMITED / [PERSON_NAME] - ID: poact_ryCzQ3YPcxGt" at bounding box center [185, 62] width 167 height 30
copy h5 "CNTR GROUP LIMITED / [PERSON_NAME] - ID: poact_ryCzQ3YPcxGt"
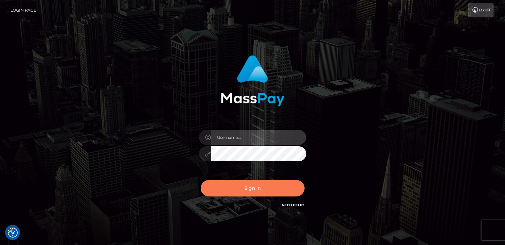
type input "catalinad"
click at [263, 192] on button "Sign in" at bounding box center [253, 188] width 104 height 16
type input "catalinad"
click at [254, 189] on button "Sign in" at bounding box center [253, 188] width 104 height 16
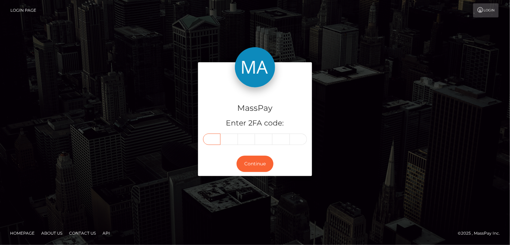
click at [218, 139] on input "text" at bounding box center [211, 139] width 17 height 11
type input "1"
type input "2"
type input "3"
type input "2"
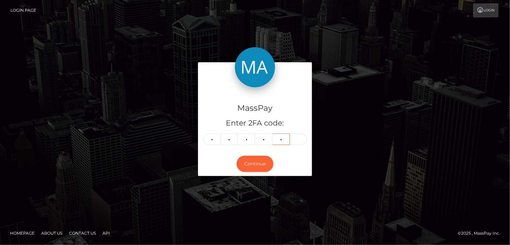
type input "7"
type input "0"
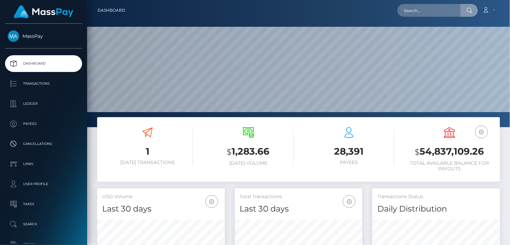
scroll to position [119, 127]
type input "poact_MhgsI5pQ29j9"
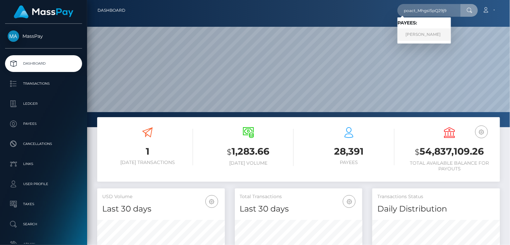
click at [422, 38] on link "JOSHUA MICHAEL TALBOT - BOWE" at bounding box center [424, 34] width 54 height 12
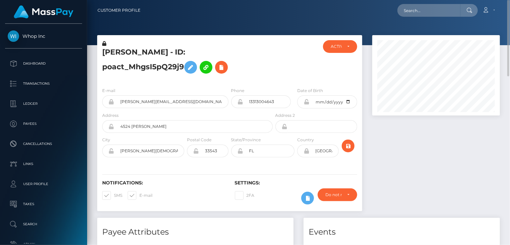
click at [164, 57] on h5 "JOSHUA MICHAEL TALBOT - BOWE - ID: poact_MhgsI5pQ29j9" at bounding box center [185, 62] width 167 height 30
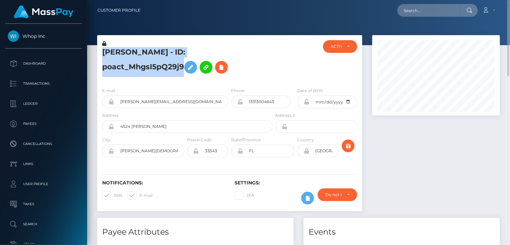
click at [164, 57] on h5 "JOSHUA MICHAEL TALBOT - BOWE - ID: poact_MhgsI5pQ29j9" at bounding box center [185, 62] width 167 height 30
copy h5 "JOSHUA MICHAEL TALBOT - BOWE - ID: poact_MhgsI5pQ29j9"
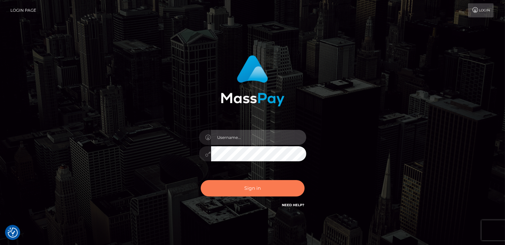
type input "catalinad"
click at [277, 188] on button "Sign in" at bounding box center [253, 188] width 104 height 16
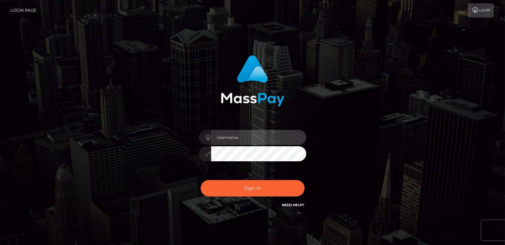
type input "catalinad"
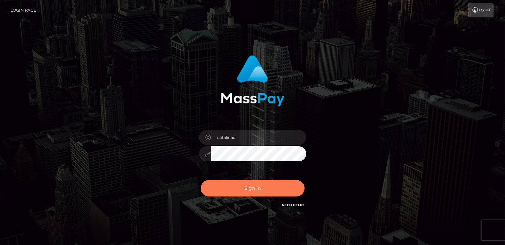
click at [277, 188] on button "Sign in" at bounding box center [253, 188] width 104 height 16
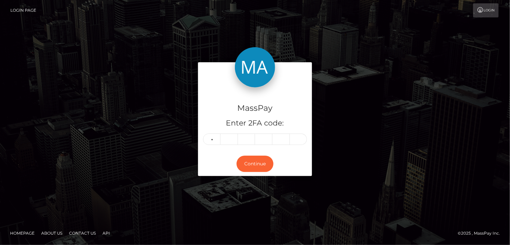
type input "3"
type input "0"
type input "3"
type input "2"
type input "1"
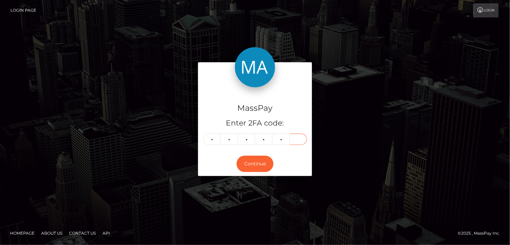
type input "5"
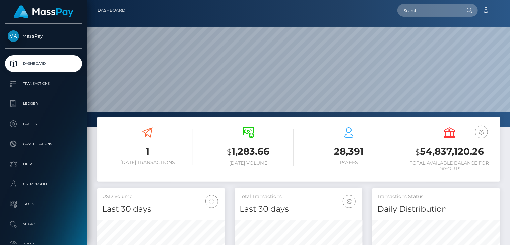
scroll to position [119, 127]
paste input "poact_RtyRSlmWBI1F"
type input "poact_RtyRSlmWBI1F"
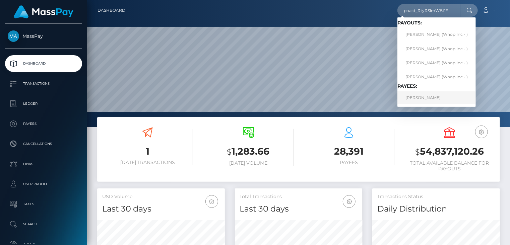
click at [417, 99] on link "יובל לוי לוי" at bounding box center [436, 97] width 78 height 12
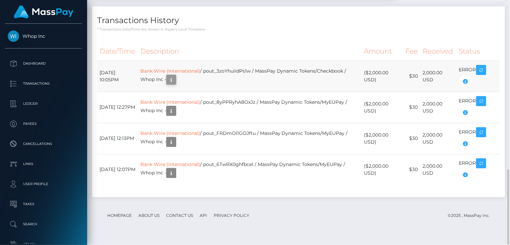
scroll to position [80, 127]
click at [175, 84] on icon "button" at bounding box center [171, 80] width 8 height 8
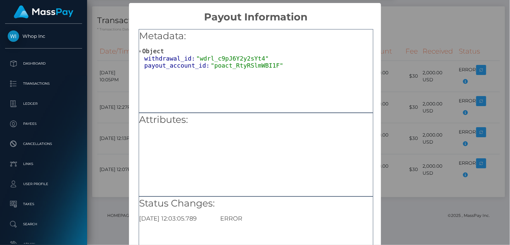
click at [398, 33] on div "× Payout Information Metadata: Object withdrawal_id: "wdrl_c9pJ6Y2y2sYt4" payou…" at bounding box center [255, 122] width 510 height 245
